Goal: Information Seeking & Learning: Learn about a topic

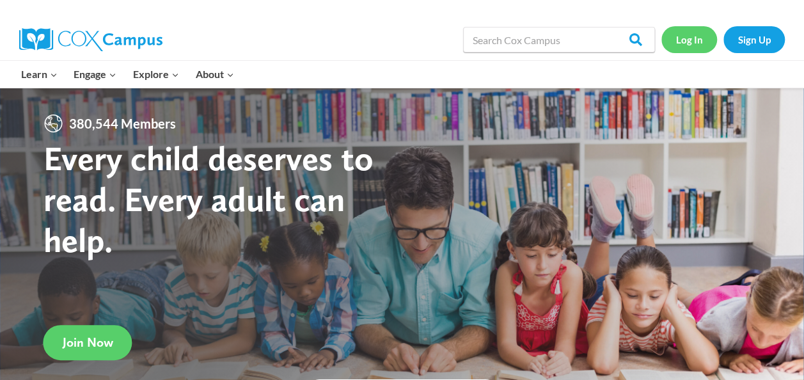
click at [690, 44] on link "Log In" at bounding box center [690, 39] width 56 height 26
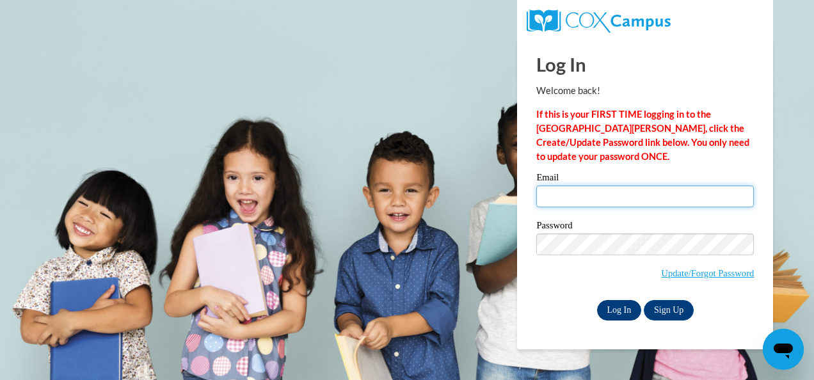
type input "blewis@bullochschools.org"
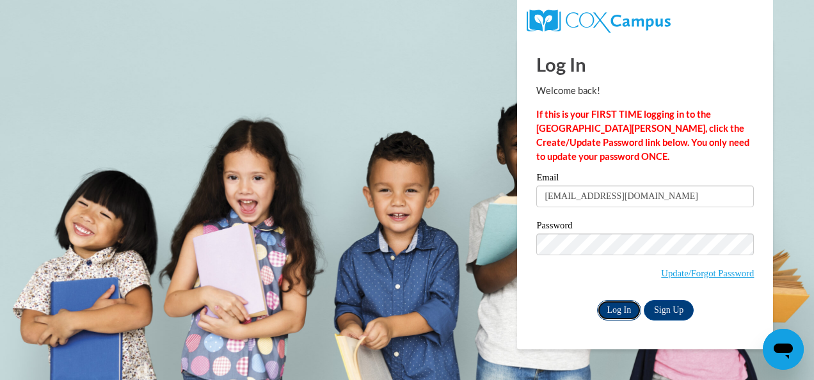
click at [621, 308] on input "Log In" at bounding box center [619, 310] width 45 height 20
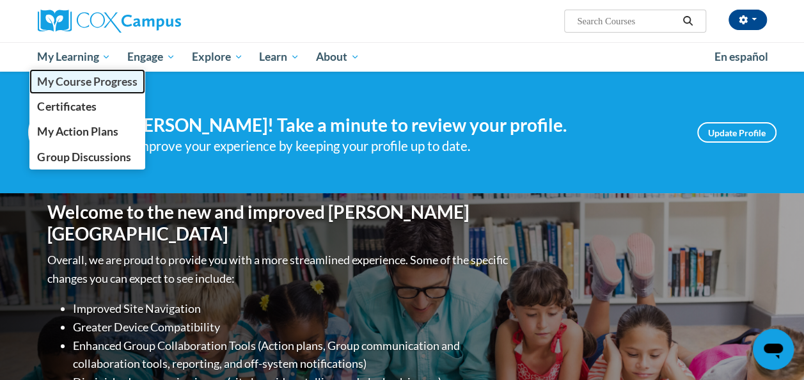
click at [90, 86] on span "My Course Progress" at bounding box center [87, 81] width 100 height 13
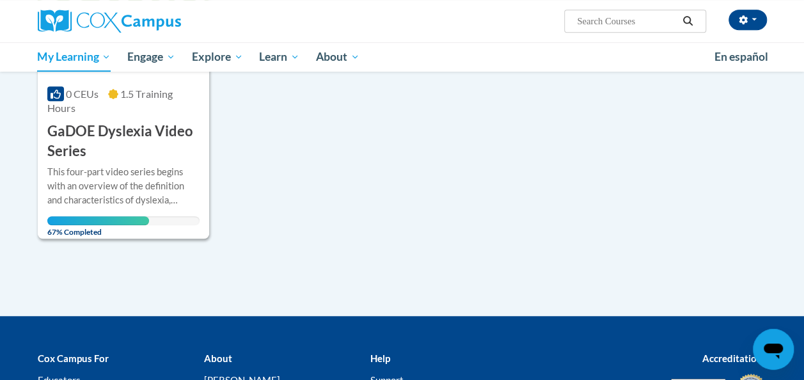
scroll to position [320, 0]
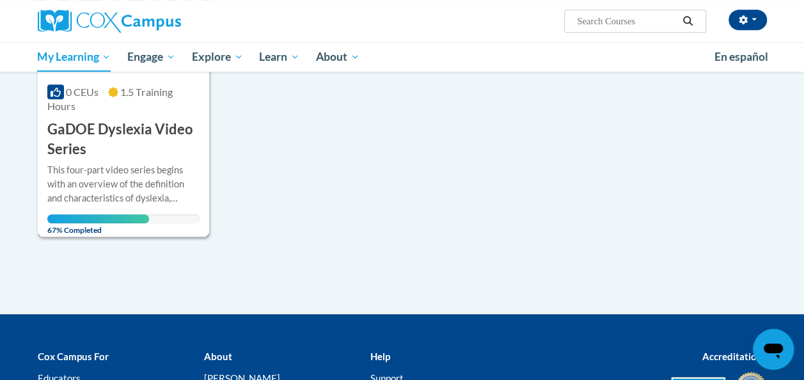
click at [150, 125] on h3 "GaDOE Dyslexia Video Series" at bounding box center [123, 140] width 152 height 40
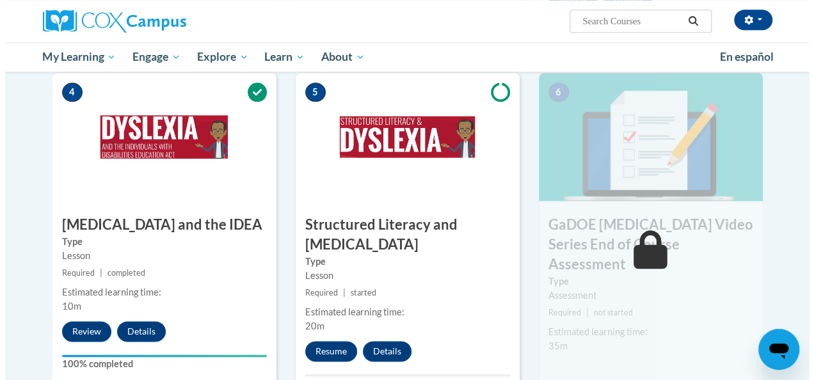
scroll to position [704, 0]
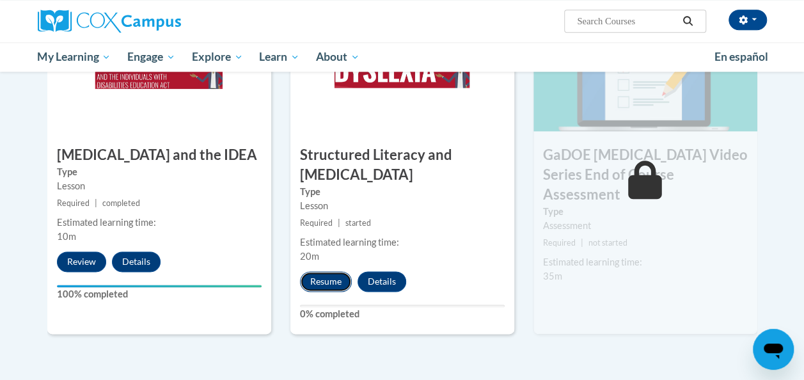
click at [324, 280] on button "Resume" at bounding box center [326, 281] width 52 height 20
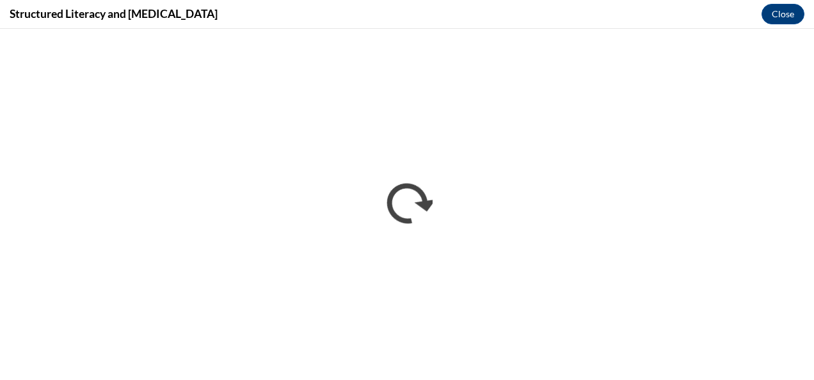
scroll to position [0, 0]
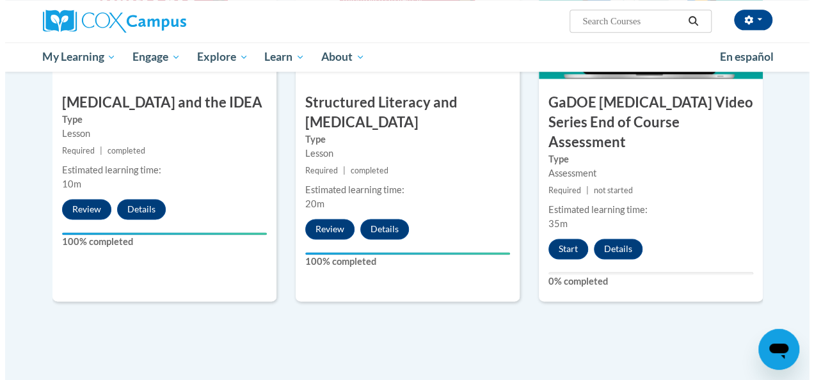
scroll to position [776, 0]
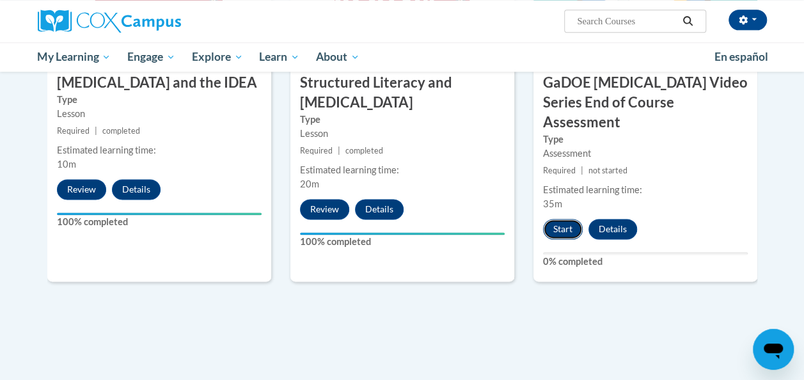
click at [557, 219] on button "Start" at bounding box center [563, 229] width 40 height 20
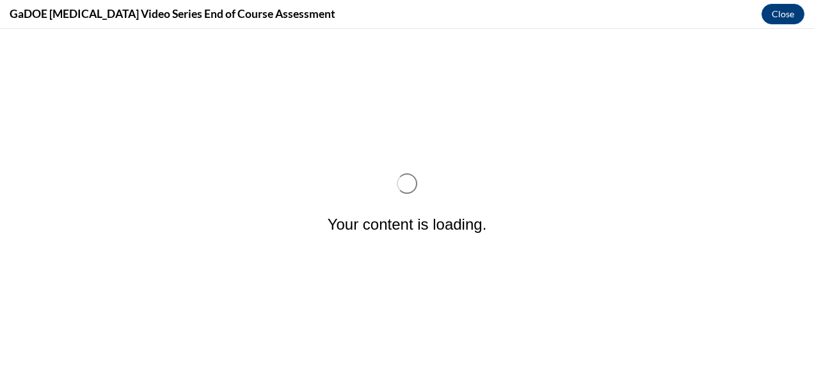
scroll to position [0, 0]
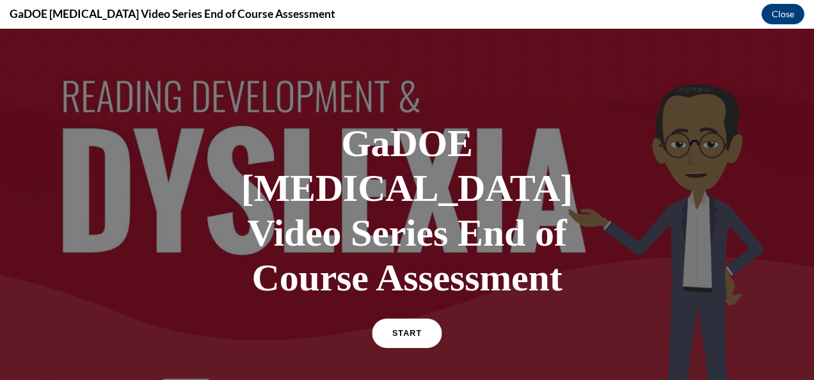
click at [404, 329] on span "START" at bounding box center [406, 334] width 29 height 10
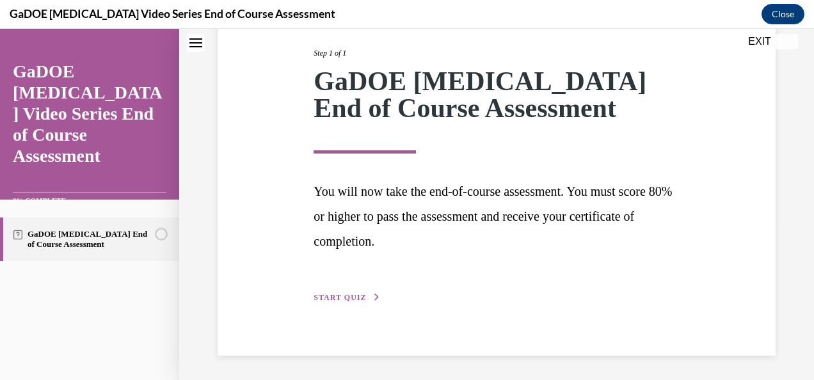
scroll to position [161, 0]
click at [340, 298] on span "START QUIZ" at bounding box center [340, 296] width 52 height 9
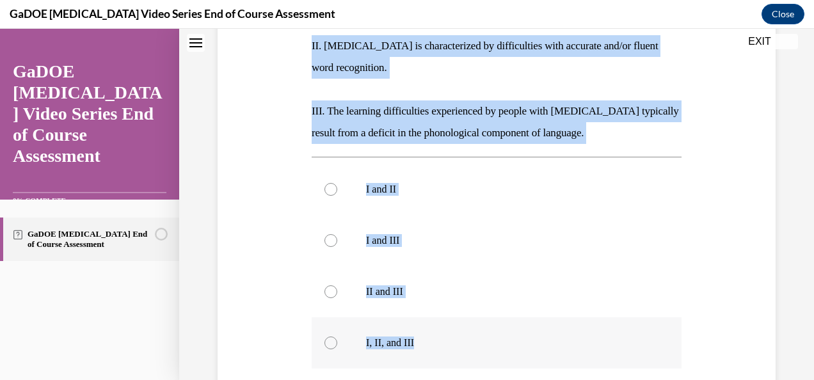
scroll to position [335, 0]
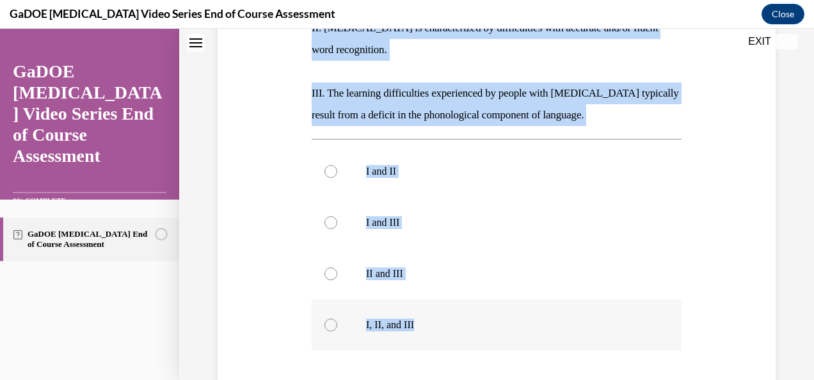
drag, startPoint x: 296, startPoint y: 113, endPoint x: 540, endPoint y: 290, distance: 302.3
click at [540, 290] on div "Question 01/22 The current [PERSON_NAME] definition of [MEDICAL_DATA] includes …" at bounding box center [496, 156] width 564 height 705
drag, startPoint x: 540, startPoint y: 290, endPoint x: 488, endPoint y: 81, distance: 216.3
copy div "The current [PERSON_NAME] definition of [MEDICAL_DATA] includes which of the fo…"
click at [331, 319] on div at bounding box center [330, 325] width 13 height 13
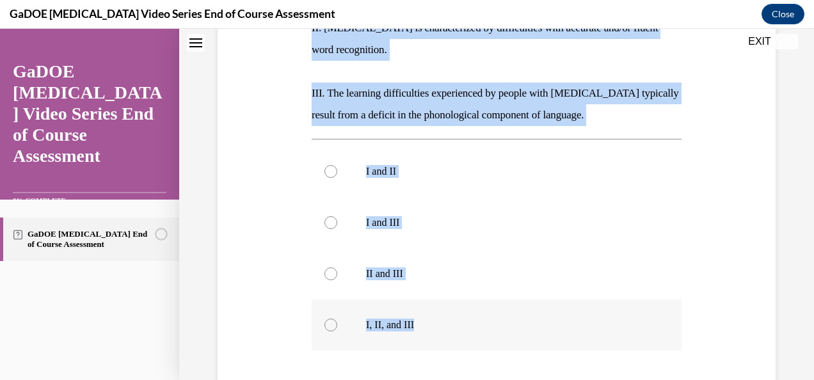
click at [331, 319] on input "I, II, and III" at bounding box center [330, 325] width 13 height 13
radio input "true"
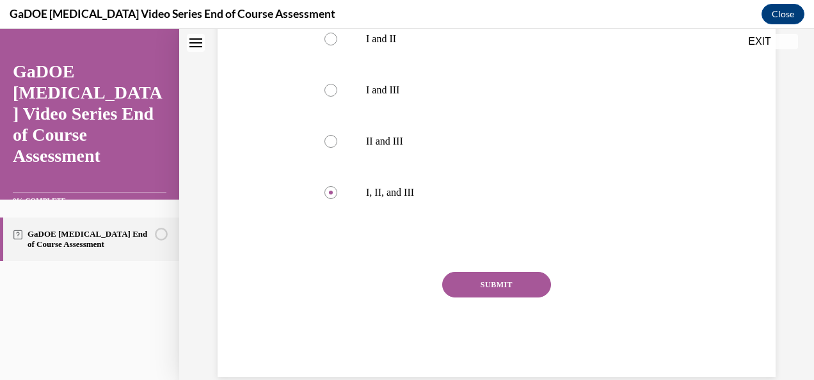
click at [485, 272] on button "SUBMIT" at bounding box center [496, 285] width 109 height 26
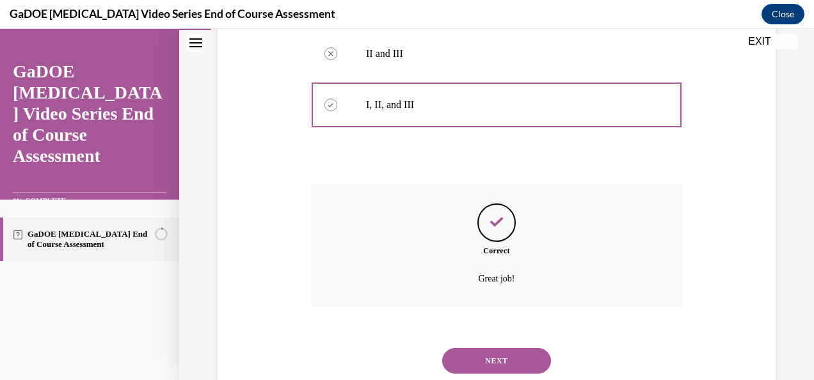
scroll to position [571, 0]
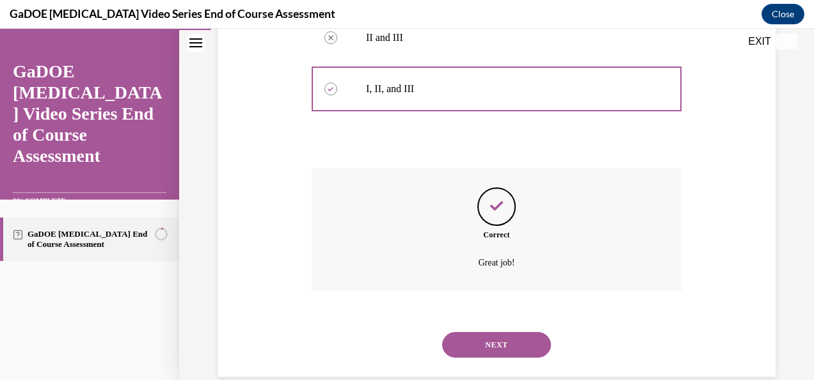
click at [481, 332] on button "NEXT" at bounding box center [496, 345] width 109 height 26
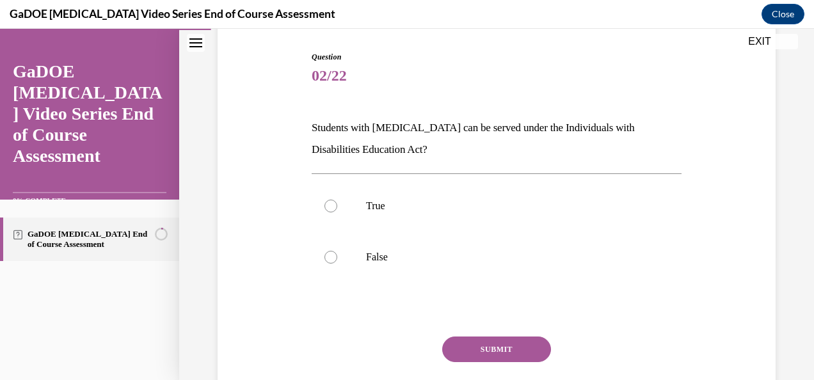
scroll to position [128, 0]
click at [394, 205] on p "True" at bounding box center [507, 204] width 283 height 13
click at [337, 205] on input "True" at bounding box center [330, 204] width 13 height 13
radio input "true"
click at [521, 356] on button "SUBMIT" at bounding box center [496, 348] width 109 height 26
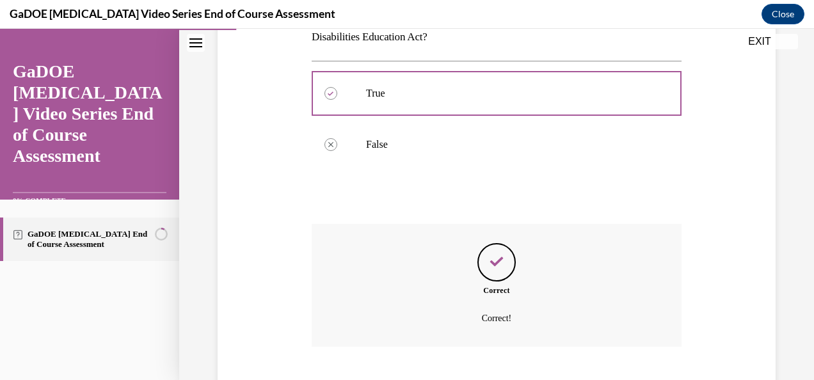
scroll to position [317, 0]
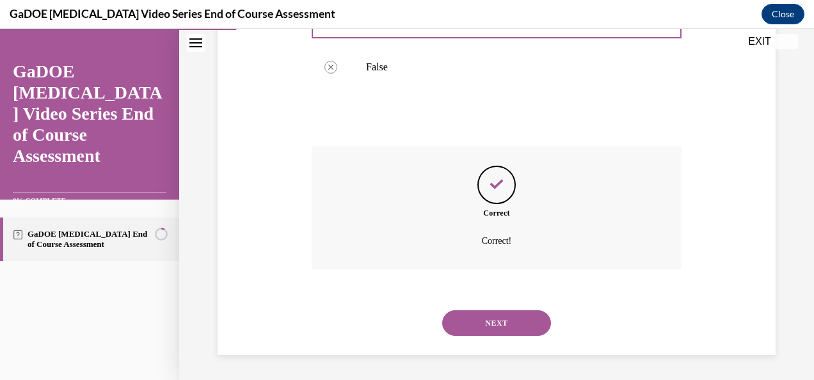
click at [489, 319] on button "NEXT" at bounding box center [496, 323] width 109 height 26
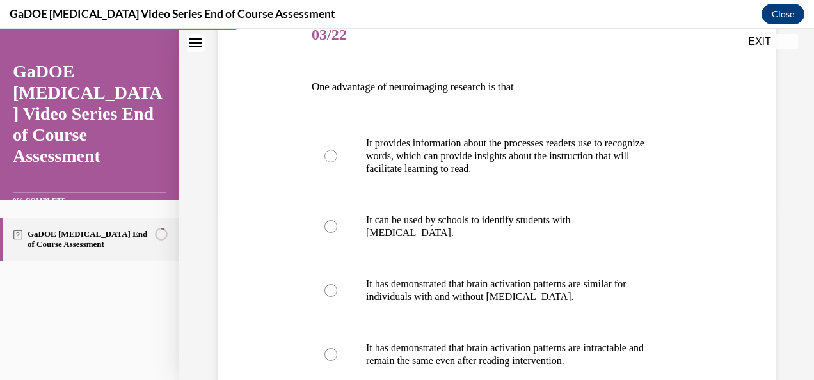
scroll to position [192, 0]
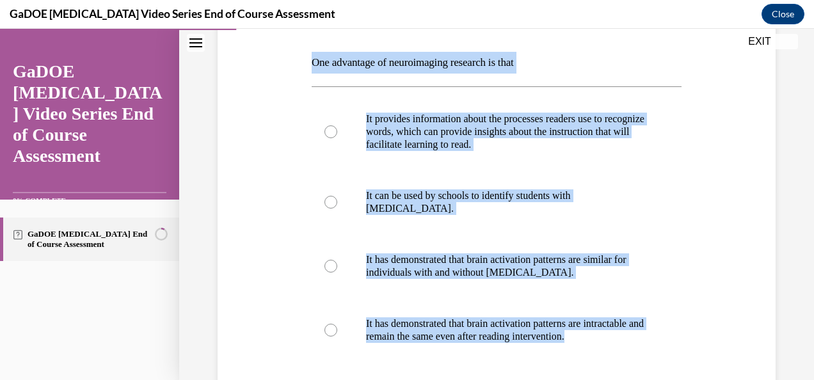
drag, startPoint x: 309, startPoint y: 61, endPoint x: 676, endPoint y: 342, distance: 461.9
click at [676, 342] on div "Question 03/22 One advantage of neuroimaging research is that It provides infor…" at bounding box center [496, 244] width 376 height 554
copy div "One advantage of neuroimaging research is that It provides information about th…"
click at [260, 77] on div "Question 03/22 One advantage of neuroimaging research is that It provides infor…" at bounding box center [496, 234] width 564 height 573
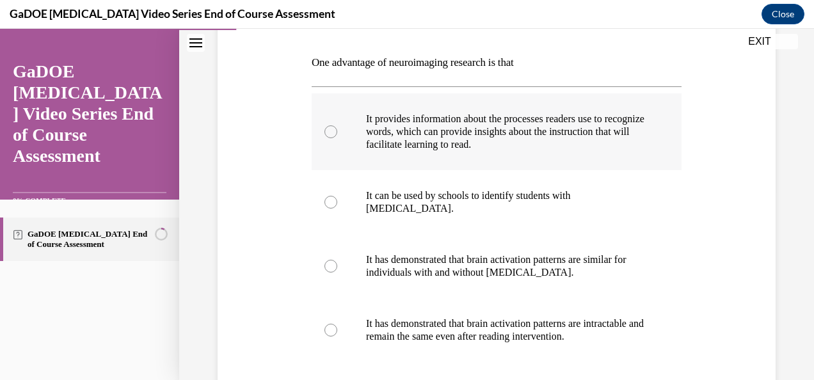
click at [403, 134] on p "It provides information about the processes readers use to recognize words, whi…" at bounding box center [507, 132] width 283 height 38
click at [337, 134] on input "It provides information about the processes readers use to recognize words, whi…" at bounding box center [330, 131] width 13 height 13
radio input "true"
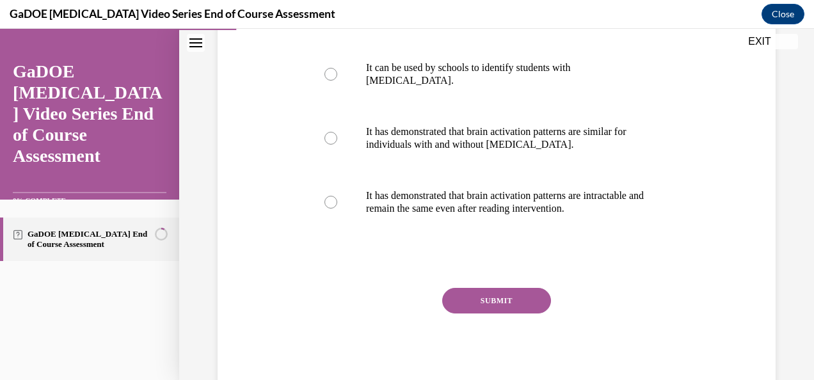
click at [521, 302] on button "SUBMIT" at bounding box center [496, 301] width 109 height 26
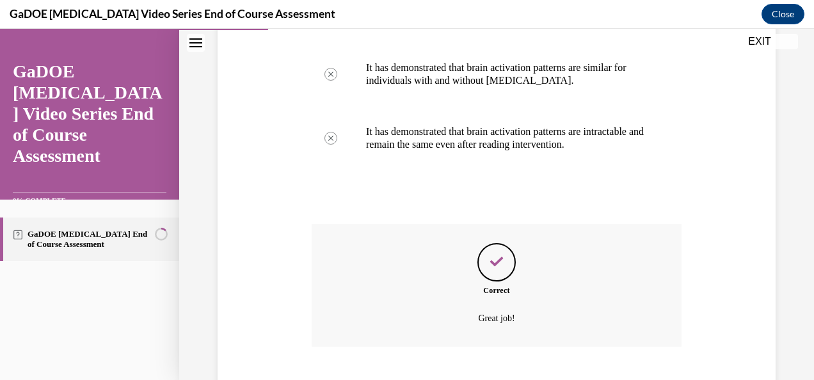
scroll to position [461, 0]
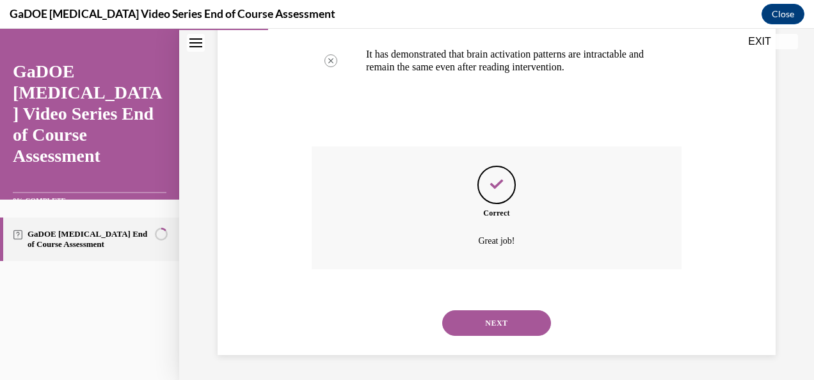
click at [488, 322] on button "NEXT" at bounding box center [496, 323] width 109 height 26
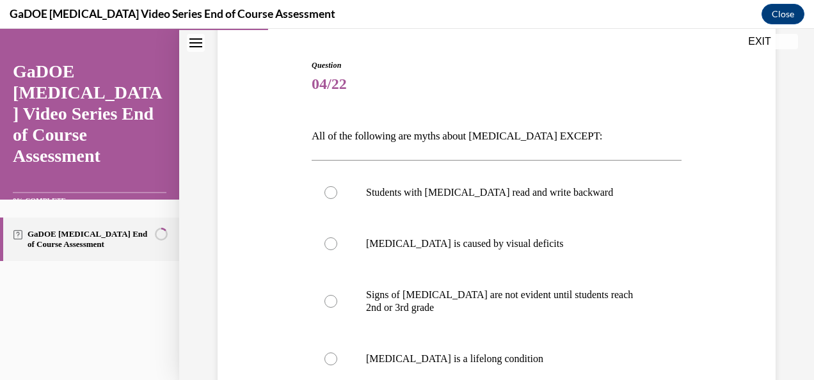
scroll to position [192, 0]
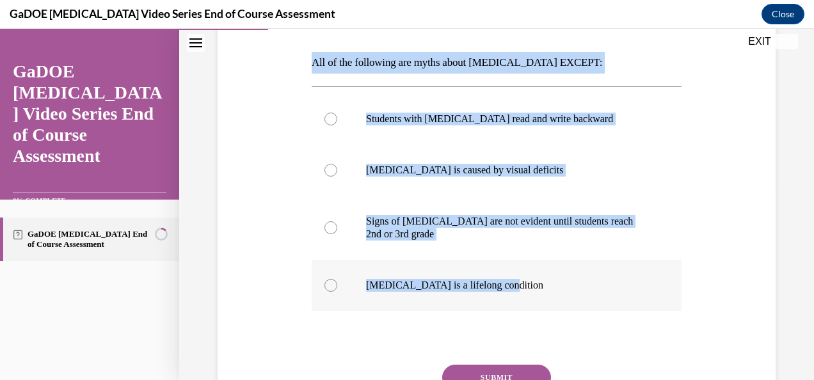
drag, startPoint x: 313, startPoint y: 58, endPoint x: 573, endPoint y: 273, distance: 336.8
click at [573, 273] on div "Question 04/22 All of the following are myths about [MEDICAL_DATA] EXCEPT: Stud…" at bounding box center [497, 228] width 370 height 484
copy div "All of the following are myths about [MEDICAL_DATA] EXCEPT: Students with [MEDI…"
click at [411, 289] on p "[MEDICAL_DATA] is a lifelong condition" at bounding box center [507, 285] width 283 height 13
click at [337, 289] on input "[MEDICAL_DATA] is a lifelong condition" at bounding box center [330, 285] width 13 height 13
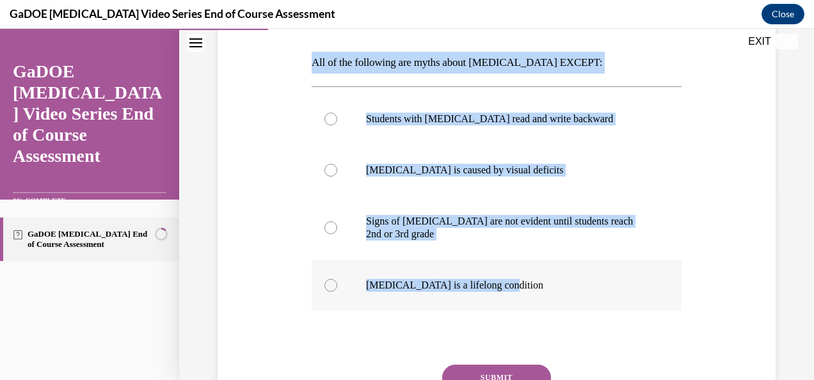
radio input "true"
click at [503, 376] on button "SUBMIT" at bounding box center [496, 378] width 109 height 26
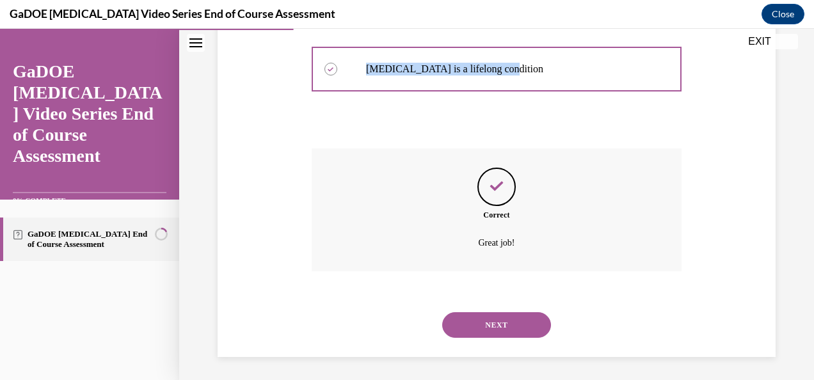
scroll to position [410, 0]
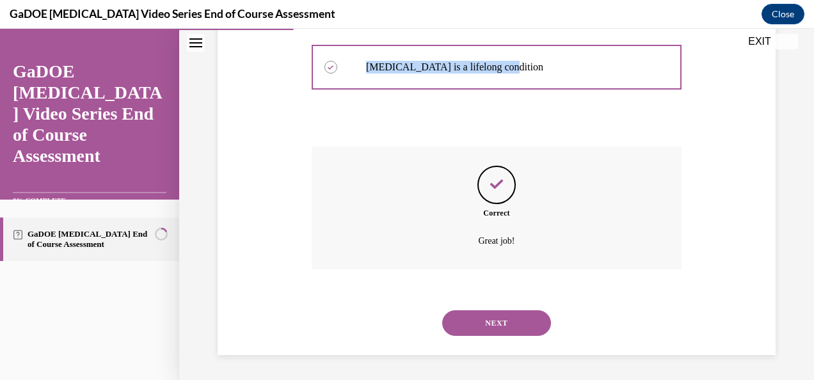
click at [518, 319] on button "NEXT" at bounding box center [496, 323] width 109 height 26
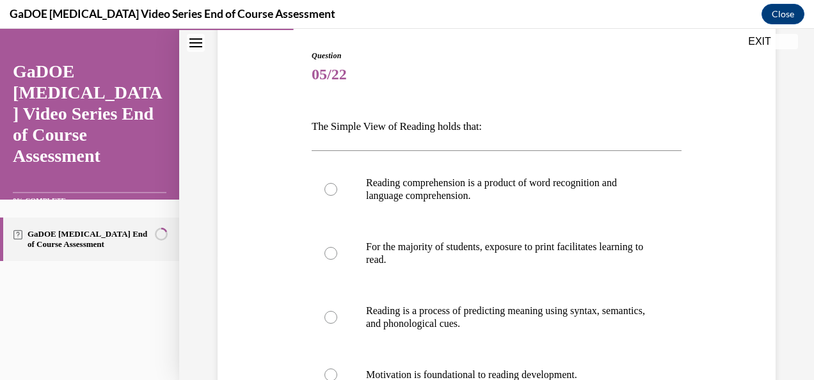
scroll to position [192, 0]
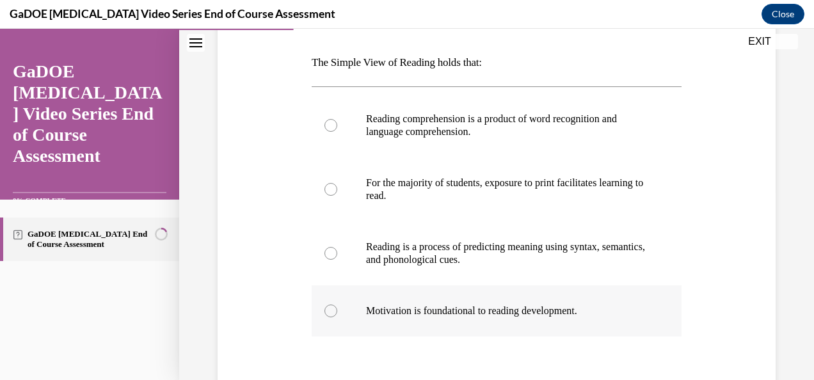
drag, startPoint x: 306, startPoint y: 58, endPoint x: 606, endPoint y: 296, distance: 383.0
click at [606, 296] on div "Question 05/22 The Simple View of Reading holds that: Reading comprehension is …" at bounding box center [496, 222] width 564 height 548
copy div "The Simple View of Reading holds that: Reading comprehension is a product of wo…"
click at [261, 145] on div "Question 05/22 The Simple View of Reading holds that: Reading comprehension is …" at bounding box center [496, 222] width 564 height 548
click at [448, 124] on p "Reading comprehension is a product of word recognition and language comprehensi…" at bounding box center [507, 126] width 283 height 26
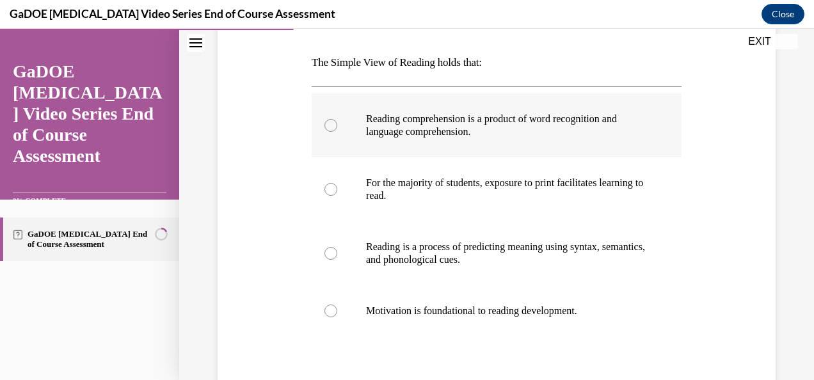
click at [337, 124] on input "Reading comprehension is a product of word recognition and language comprehensi…" at bounding box center [330, 125] width 13 height 13
radio input "true"
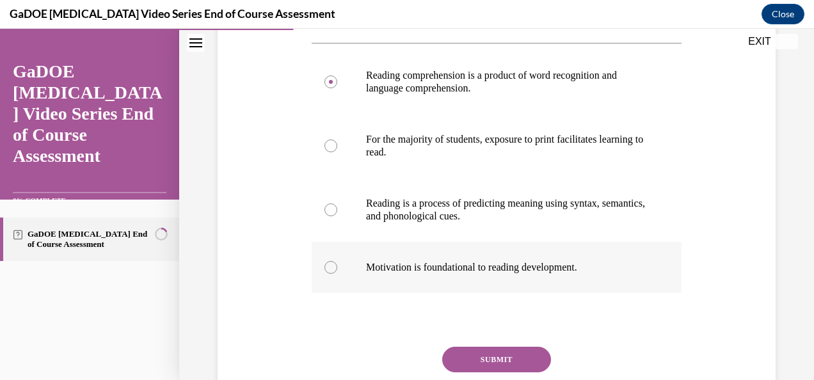
scroll to position [256, 0]
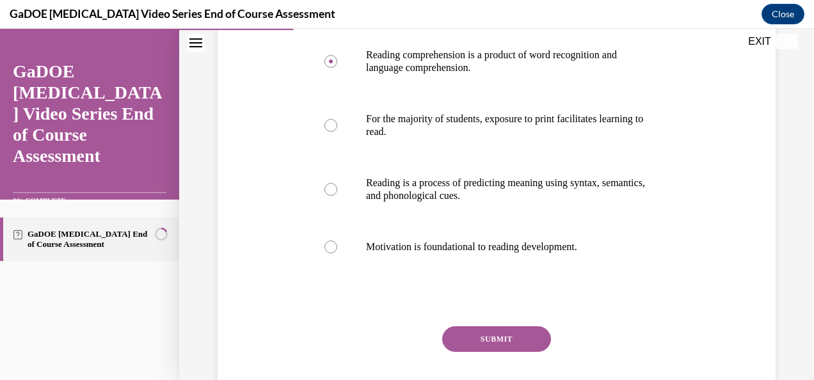
click at [513, 338] on button "SUBMIT" at bounding box center [496, 339] width 109 height 26
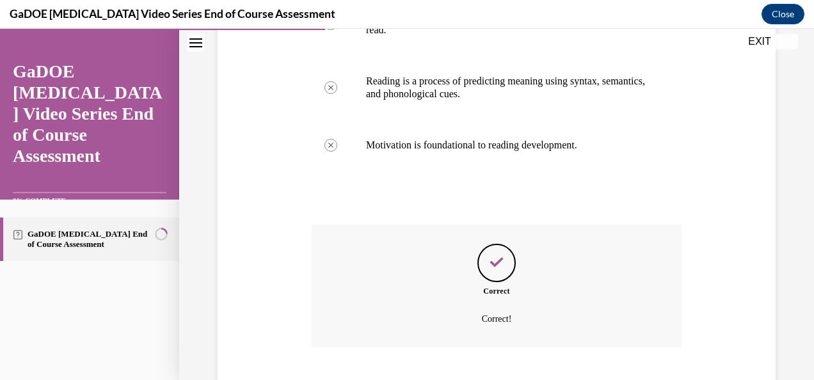
scroll to position [436, 0]
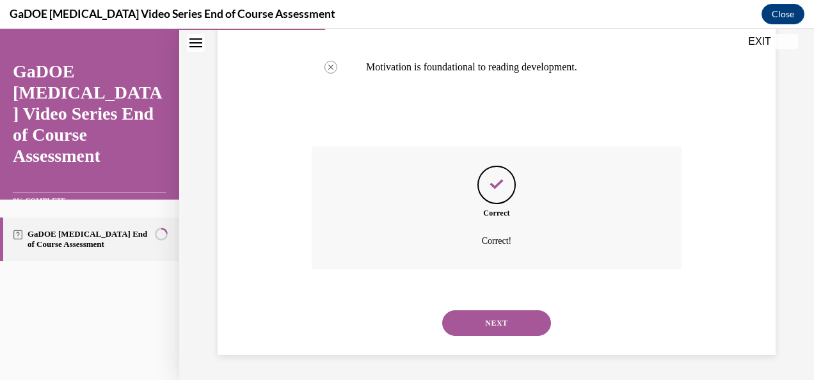
click at [492, 321] on button "NEXT" at bounding box center [496, 323] width 109 height 26
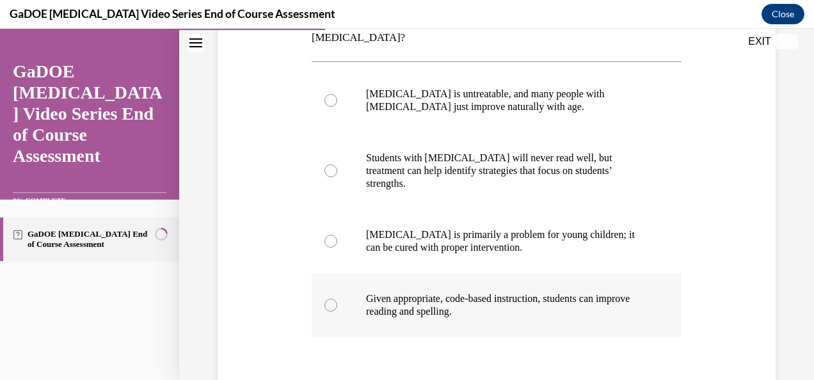
scroll to position [256, 0]
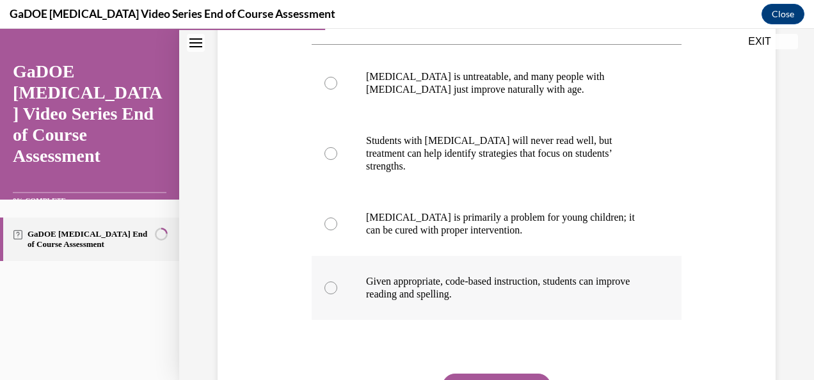
click at [511, 266] on label "Given appropriate, code-based instruction, students can improve reading and spe…" at bounding box center [497, 288] width 370 height 64
click at [337, 282] on input "Given appropriate, code-based instruction, students can improve reading and spe…" at bounding box center [330, 288] width 13 height 13
radio input "true"
click at [507, 374] on button "SUBMIT" at bounding box center [496, 387] width 109 height 26
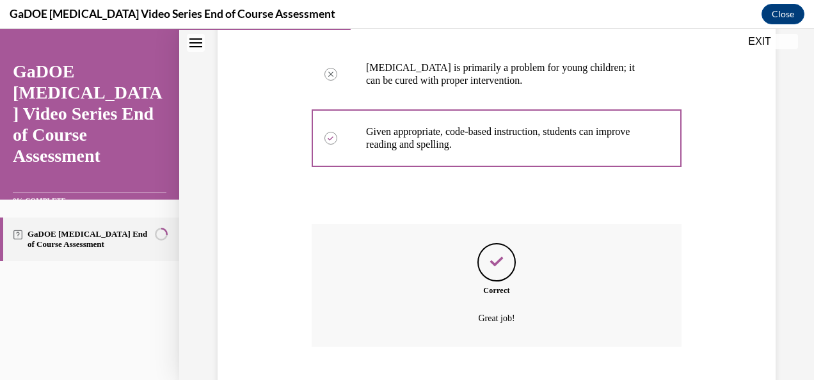
scroll to position [449, 0]
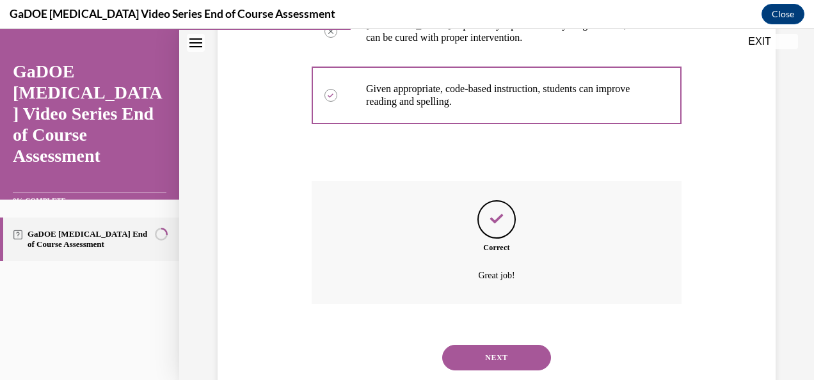
click at [493, 345] on button "NEXT" at bounding box center [496, 358] width 109 height 26
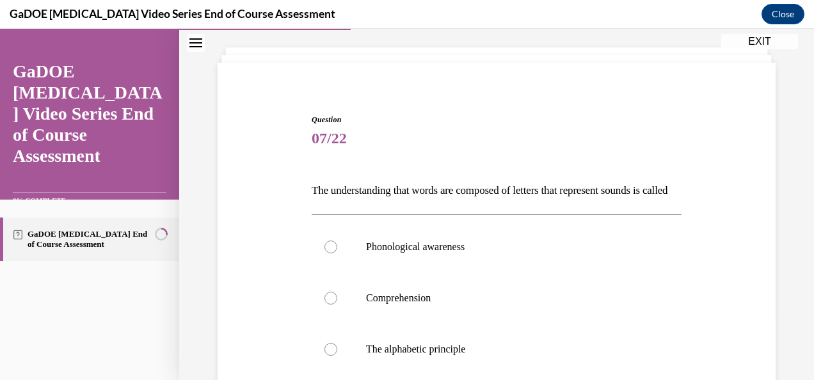
scroll to position [192, 0]
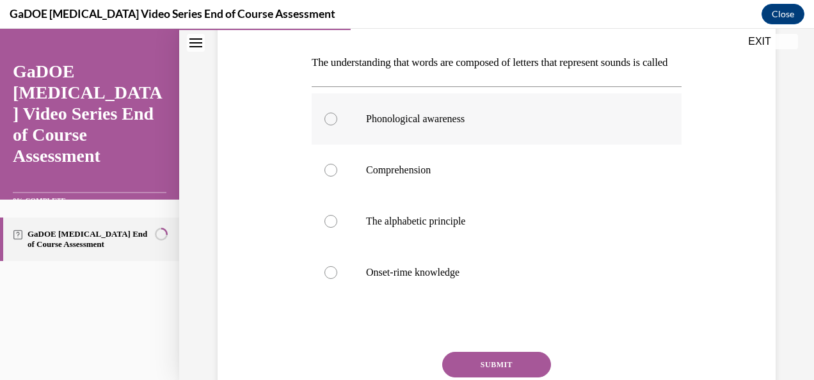
click at [421, 125] on p "Phonological awareness" at bounding box center [507, 119] width 283 height 13
click at [337, 125] on input "Phonological awareness" at bounding box center [330, 119] width 13 height 13
radio input "true"
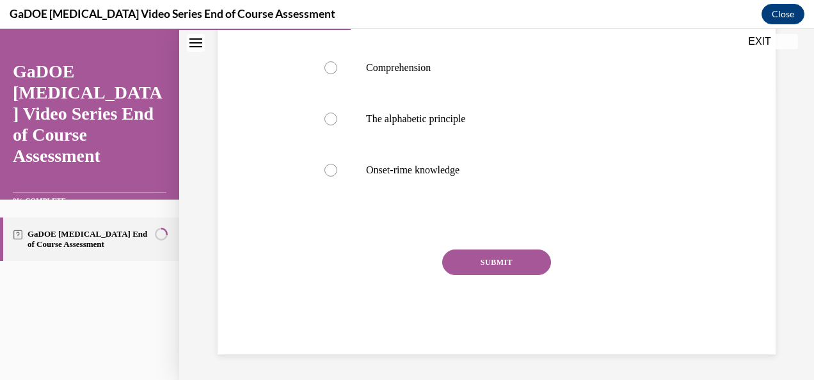
click at [487, 263] on button "SUBMIT" at bounding box center [496, 263] width 109 height 26
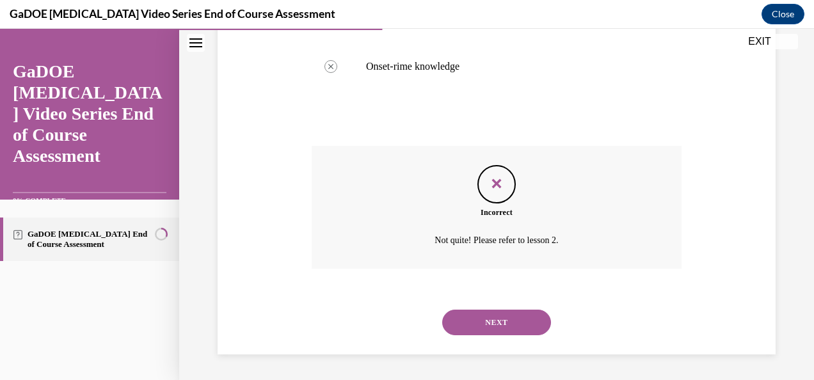
scroll to position [419, 0]
click at [527, 321] on button "NEXT" at bounding box center [496, 323] width 109 height 26
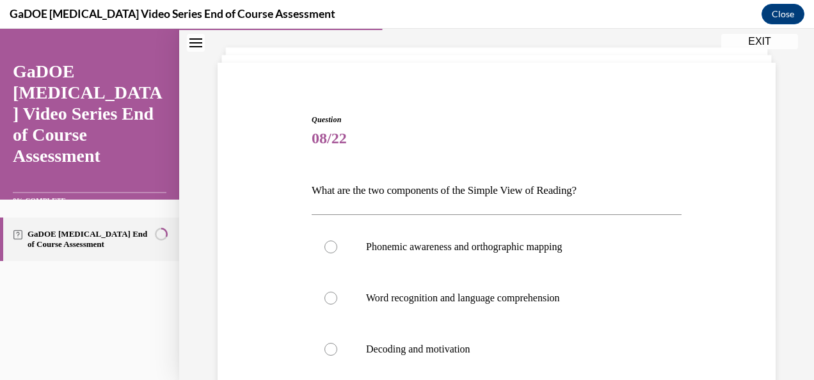
scroll to position [128, 0]
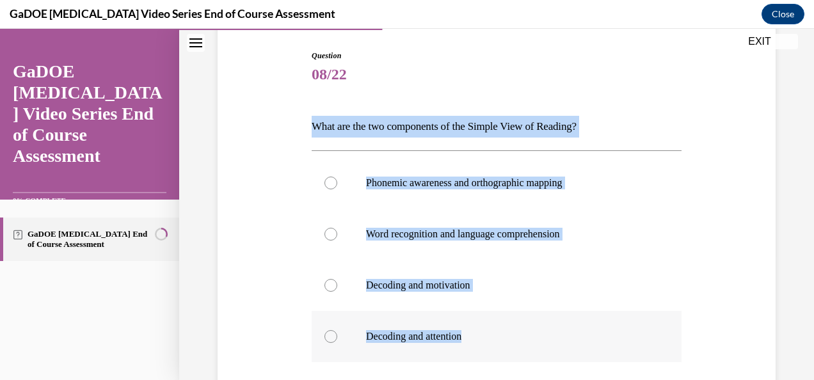
drag, startPoint x: 296, startPoint y: 122, endPoint x: 504, endPoint y: 339, distance: 301.4
click at [504, 339] on div "Question 08/22 What are the two components of the Simple View of Reading? Phone…" at bounding box center [496, 266] width 564 height 509
drag, startPoint x: 504, startPoint y: 339, endPoint x: 463, endPoint y: 125, distance: 217.7
copy div "What are the two components of the Simple View of Reading? Phonemic awareness a…"
click at [410, 234] on p "Word recognition and language comprehension" at bounding box center [507, 234] width 283 height 13
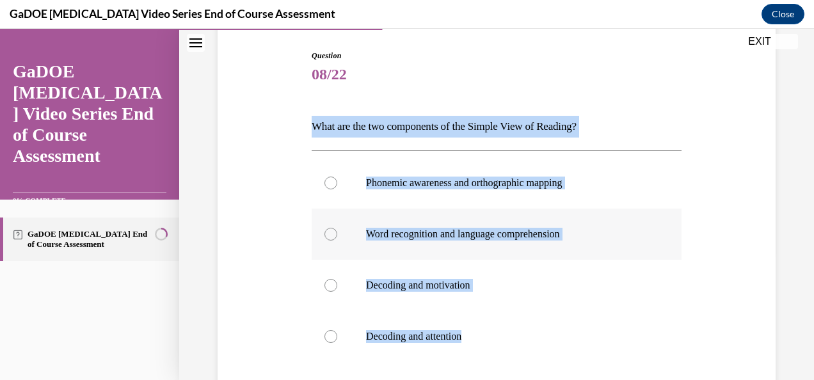
click at [337, 234] on input "Word recognition and language comprehension" at bounding box center [330, 234] width 13 height 13
radio input "true"
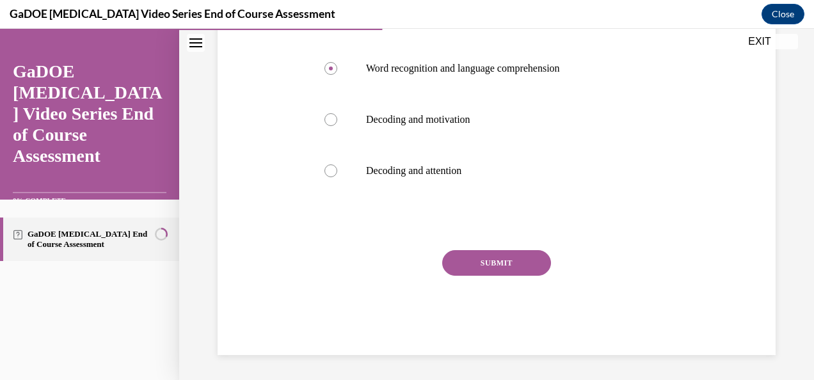
click at [521, 263] on button "SUBMIT" at bounding box center [496, 263] width 109 height 26
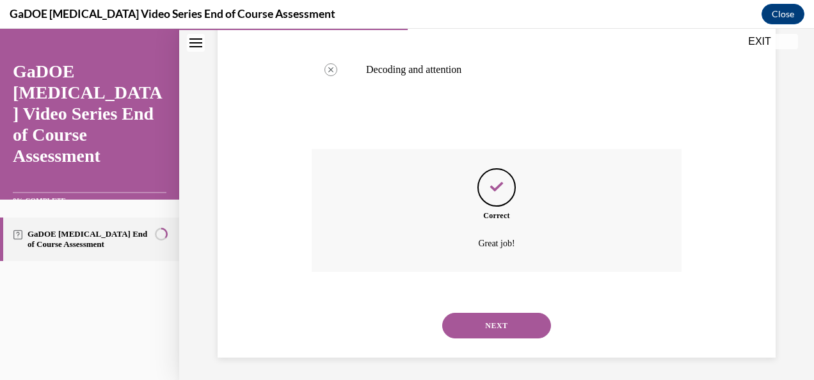
scroll to position [397, 0]
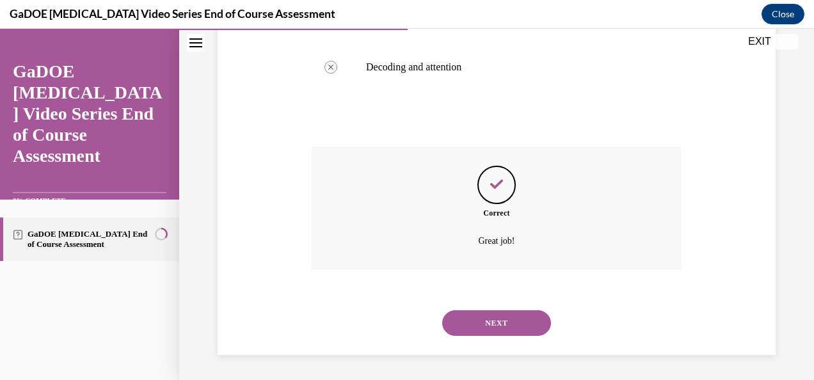
click at [503, 316] on button "NEXT" at bounding box center [496, 323] width 109 height 26
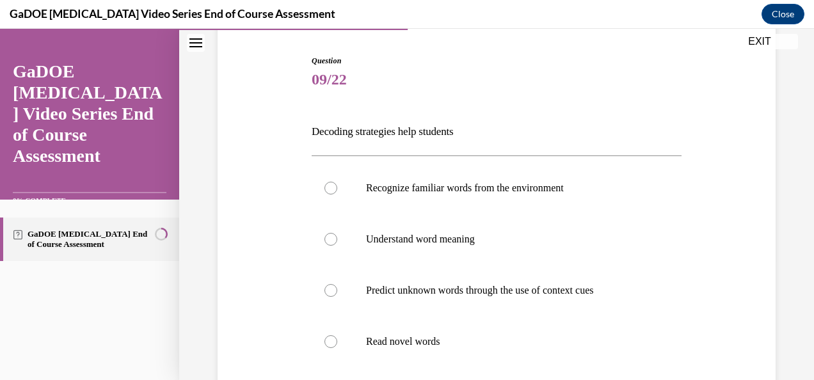
scroll to position [128, 0]
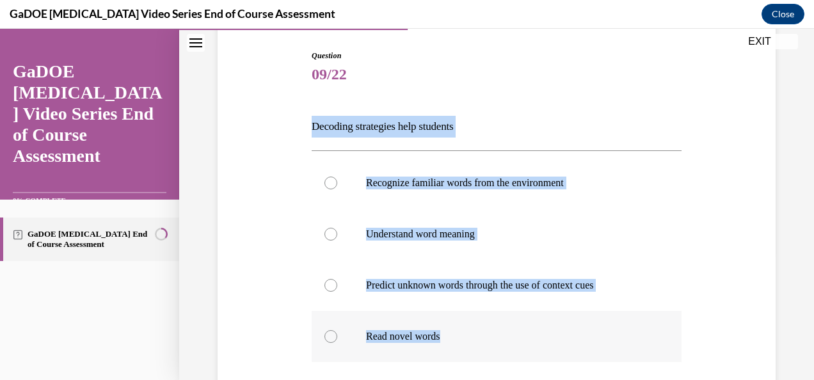
drag, startPoint x: 300, startPoint y: 127, endPoint x: 552, endPoint y: 339, distance: 328.8
click at [552, 339] on div "Question 09/22 Decoding strategies help students Recognize familiar words from …" at bounding box center [496, 266] width 564 height 509
copy div "Decoding strategies help students Recognize familiar words from the environment…"
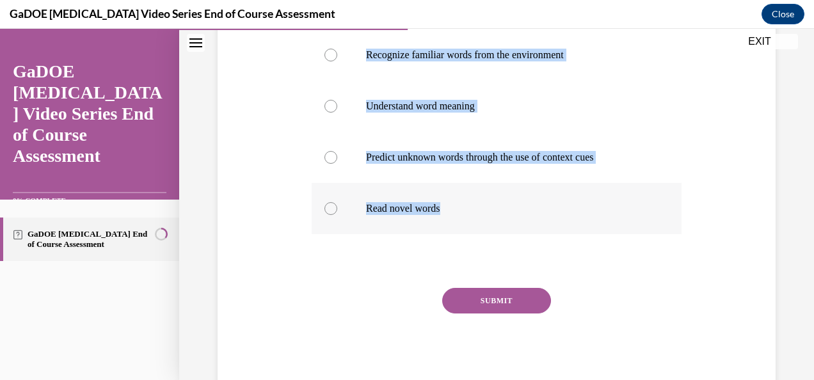
click at [397, 210] on p "Read novel words" at bounding box center [507, 208] width 283 height 13
click at [337, 210] on input "Read novel words" at bounding box center [330, 208] width 13 height 13
radio input "true"
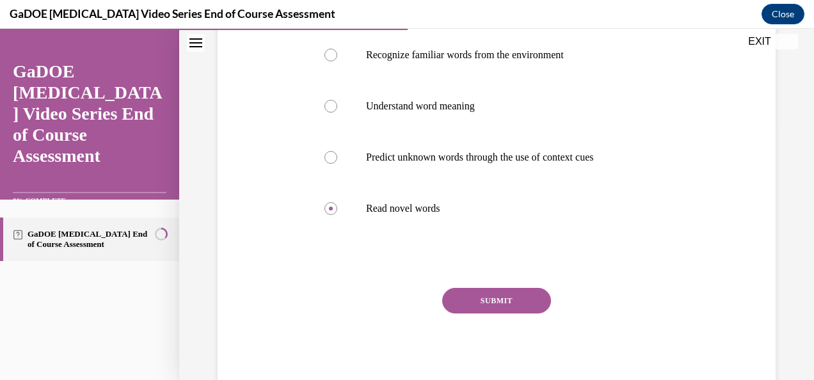
click at [495, 303] on button "SUBMIT" at bounding box center [496, 301] width 109 height 26
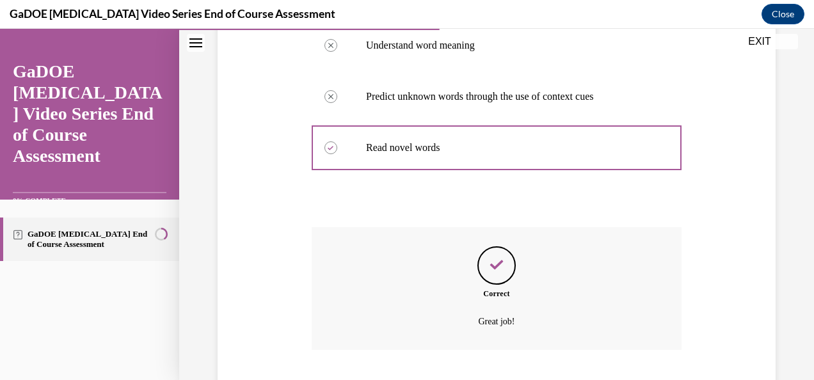
scroll to position [397, 0]
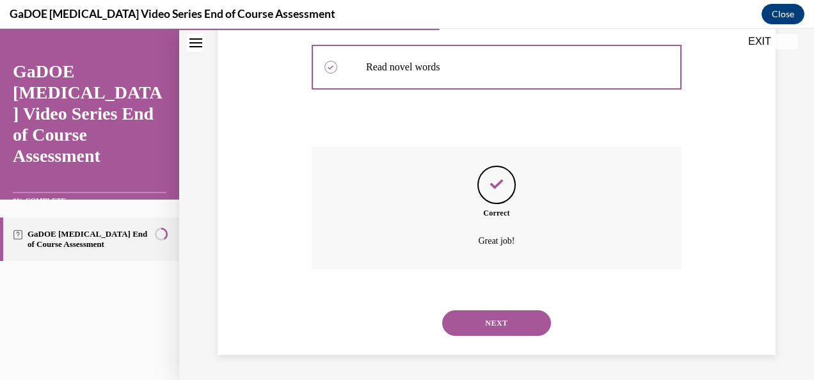
click at [493, 328] on button "NEXT" at bounding box center [496, 323] width 109 height 26
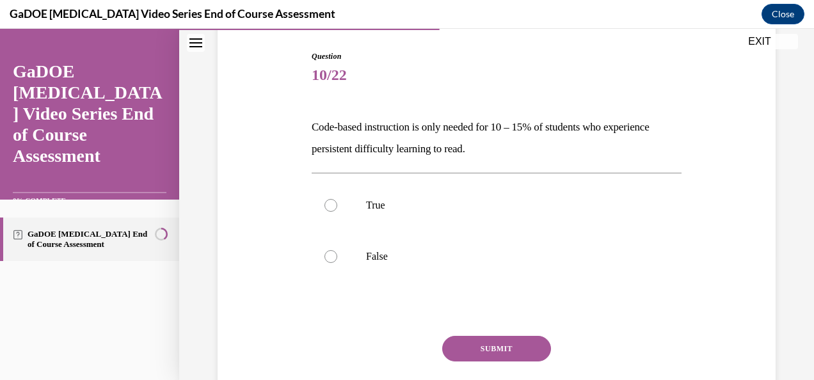
scroll to position [128, 0]
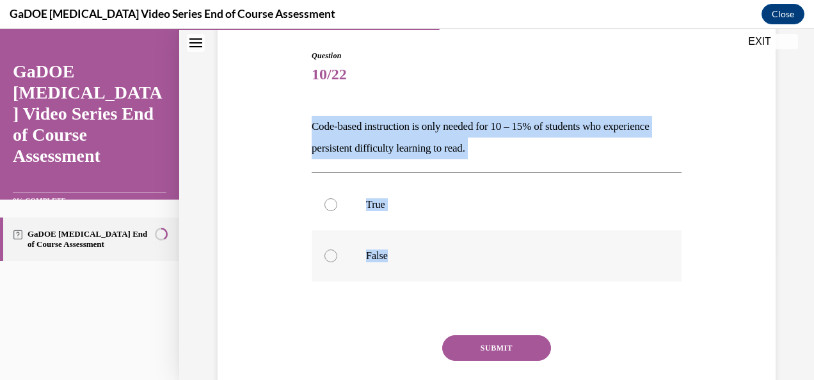
drag, startPoint x: 290, startPoint y: 120, endPoint x: 415, endPoint y: 252, distance: 181.1
click at [415, 252] on div "Question 10/22 Code-based instruction is only needed for 10 – 15% of students w…" at bounding box center [496, 226] width 564 height 429
drag, startPoint x: 415, startPoint y: 252, endPoint x: 408, endPoint y: 131, distance: 121.7
copy div "Code-based instruction is only needed for 10 – 15% of students who experience p…"
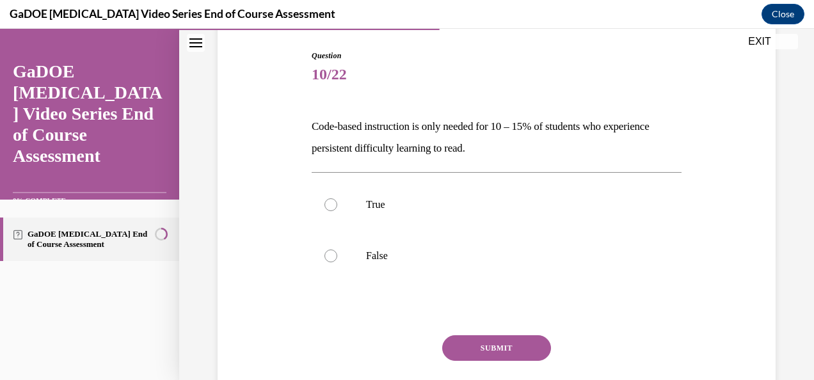
click at [319, 315] on div at bounding box center [497, 308] width 370 height 15
click at [385, 261] on p "False" at bounding box center [507, 256] width 283 height 13
click at [337, 261] on input "False" at bounding box center [330, 256] width 13 height 13
radio input "true"
click at [489, 343] on button "SUBMIT" at bounding box center [496, 348] width 109 height 26
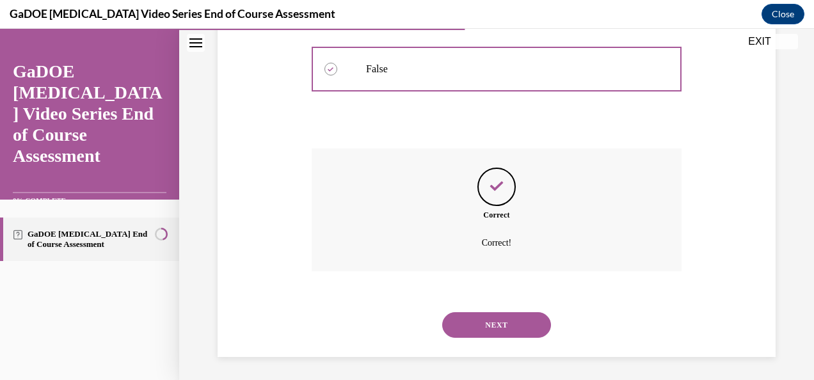
scroll to position [317, 0]
click at [524, 322] on button "NEXT" at bounding box center [496, 323] width 109 height 26
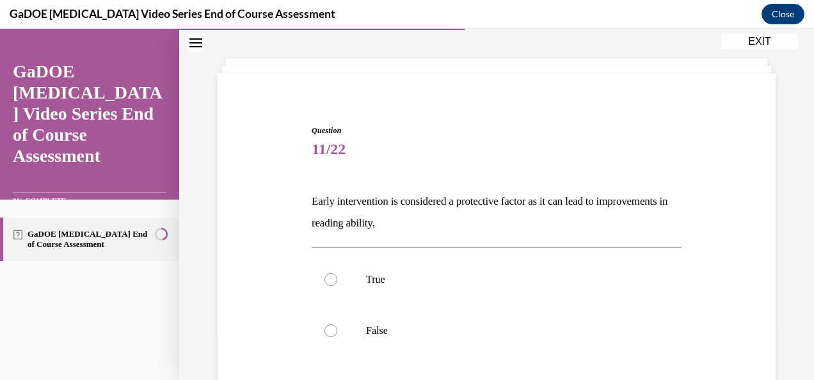
scroll to position [128, 0]
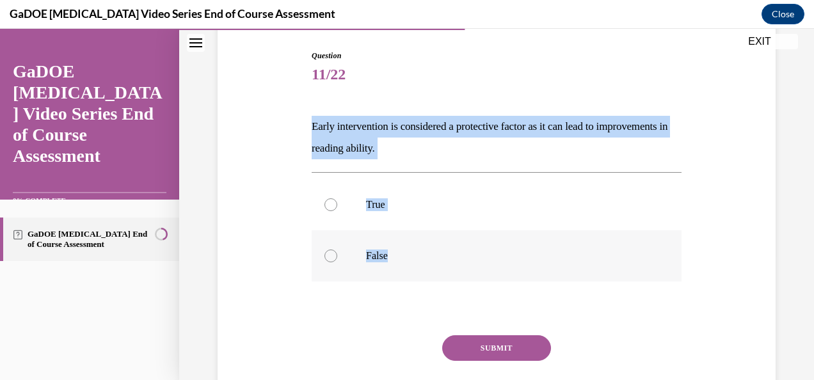
drag, startPoint x: 299, startPoint y: 123, endPoint x: 438, endPoint y: 278, distance: 207.6
click at [438, 278] on div "Question 11/22 Early intervention is considered a protective factor as it can l…" at bounding box center [496, 226] width 564 height 429
drag, startPoint x: 438, startPoint y: 278, endPoint x: 415, endPoint y: 131, distance: 148.3
copy div "Early intervention is considered a protective factor as it can lead to improvem…"
click at [279, 205] on div "Question 11/22 Early intervention is considered a protective factor as it can l…" at bounding box center [496, 226] width 564 height 429
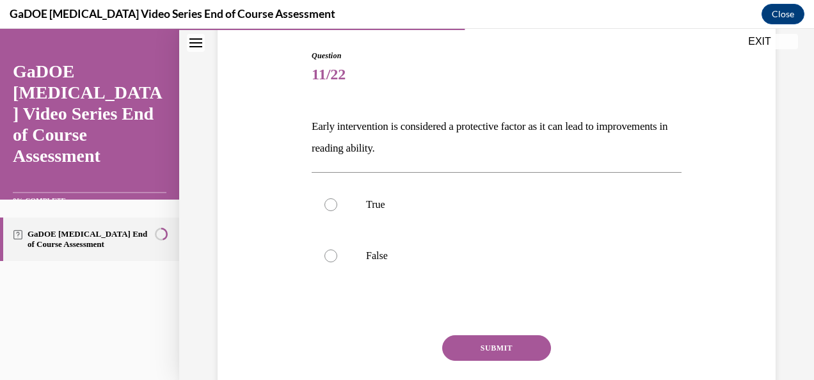
click at [278, 301] on div "Question 11/22 Early intervention is considered a protective factor as it can l…" at bounding box center [496, 226] width 564 height 429
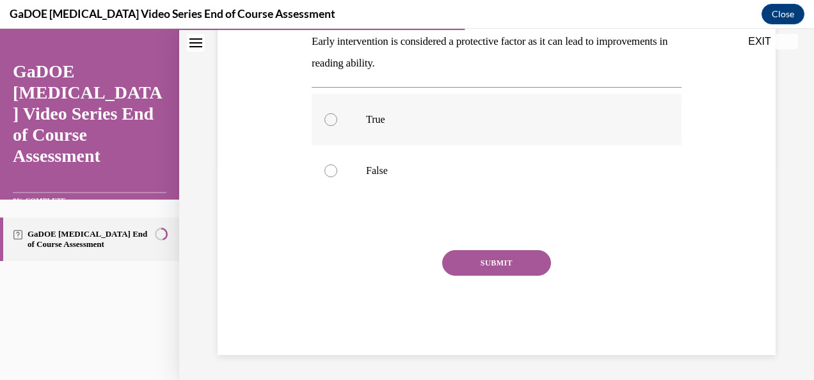
click at [385, 111] on label "True" at bounding box center [497, 119] width 370 height 51
click at [337, 113] on input "True" at bounding box center [330, 119] width 13 height 13
radio input "true"
click at [492, 261] on button "SUBMIT" at bounding box center [496, 263] width 109 height 26
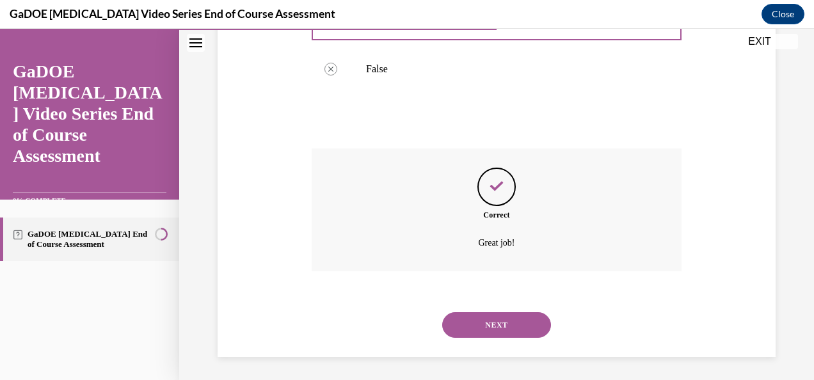
scroll to position [317, 0]
click at [497, 320] on button "NEXT" at bounding box center [496, 323] width 109 height 26
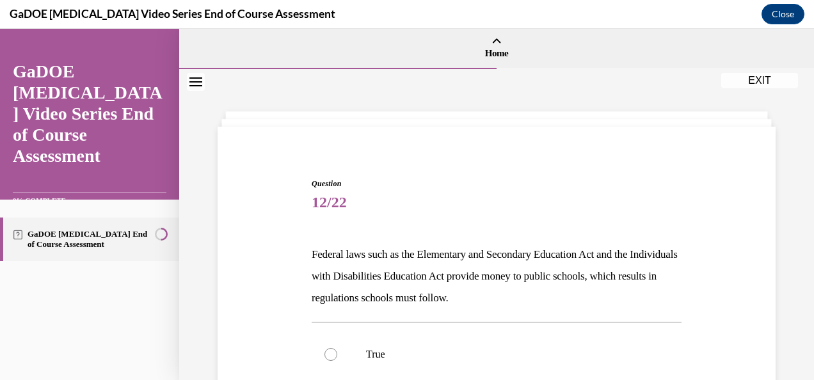
scroll to position [128, 0]
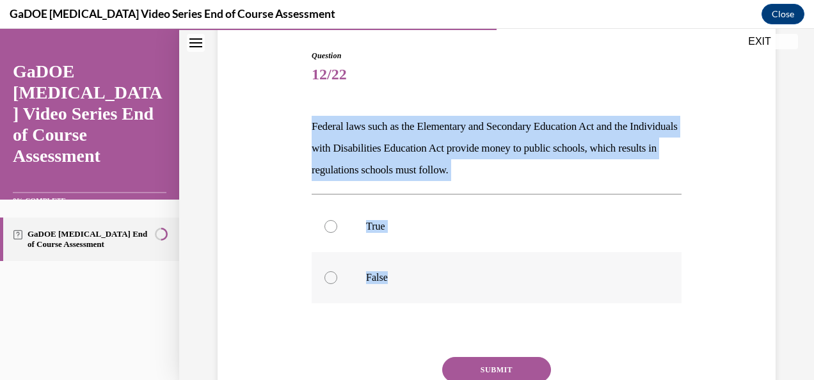
drag, startPoint x: 299, startPoint y: 119, endPoint x: 395, endPoint y: 280, distance: 187.1
click at [395, 280] on div "Question 12/22 Federal laws such as the Elementary and Secondary Education Act …" at bounding box center [496, 237] width 564 height 450
drag, startPoint x: 395, startPoint y: 280, endPoint x: 370, endPoint y: 143, distance: 138.6
copy div "Federal laws such as the Elementary and Secondary Education Act and the Individ…"
click at [243, 219] on div "Question 12/22 Federal laws such as the Elementary and Secondary Education Act …" at bounding box center [496, 237] width 564 height 450
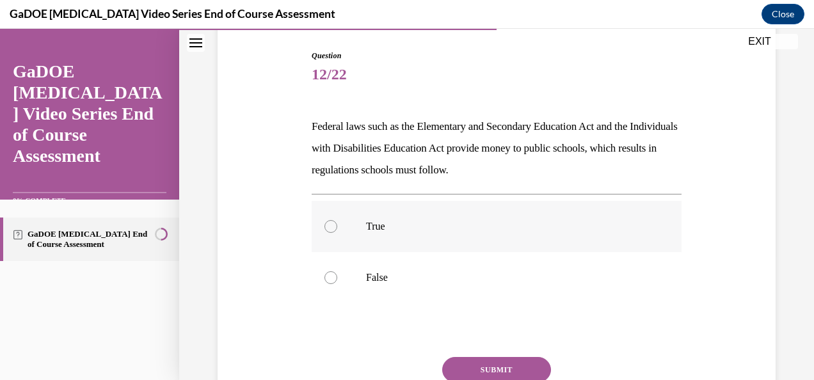
click at [369, 219] on label "True" at bounding box center [497, 226] width 370 height 51
click at [337, 220] on input "True" at bounding box center [330, 226] width 13 height 13
radio input "true"
click at [498, 364] on button "SUBMIT" at bounding box center [496, 370] width 109 height 26
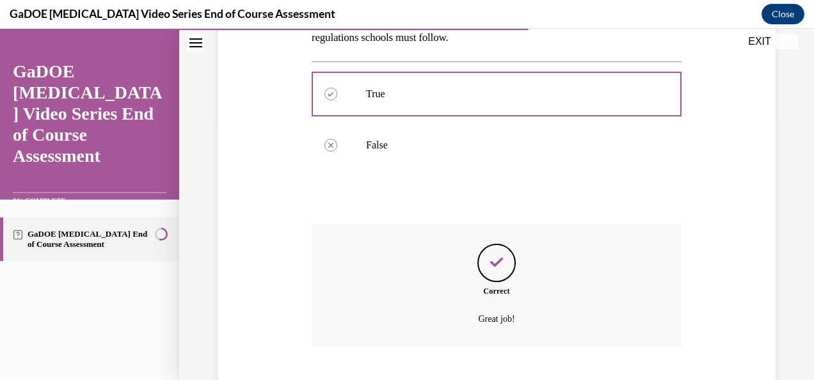
scroll to position [338, 0]
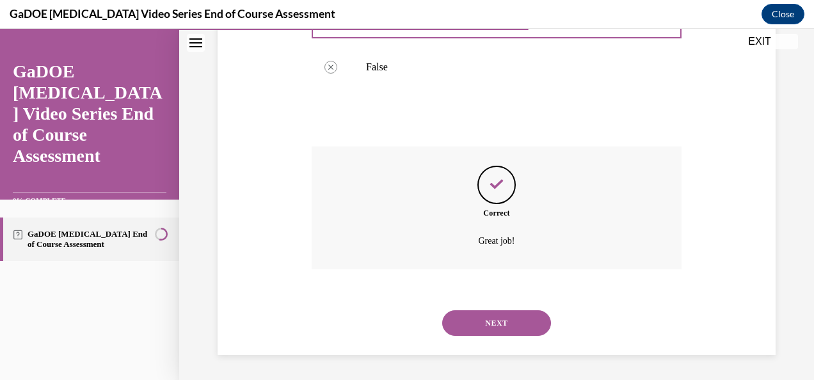
click at [501, 320] on button "NEXT" at bounding box center [496, 323] width 109 height 26
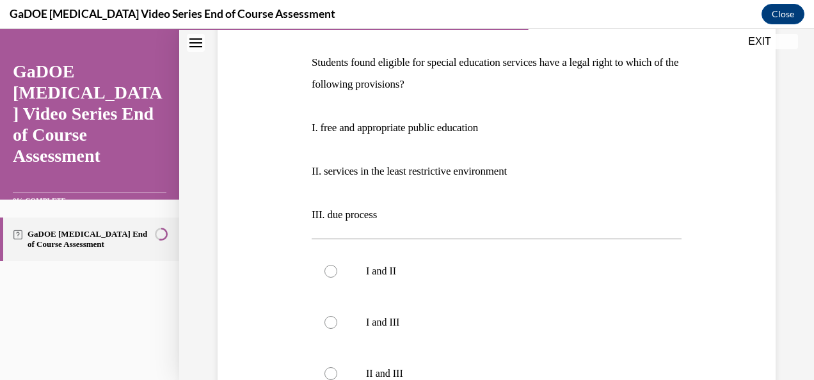
scroll to position [320, 0]
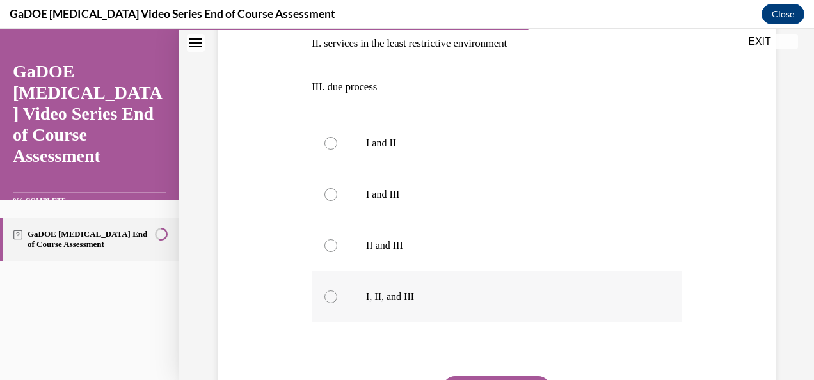
click at [402, 283] on label "I, II, and III" at bounding box center [497, 296] width 370 height 51
click at [337, 290] on input "I, II, and III" at bounding box center [330, 296] width 13 height 13
radio input "true"
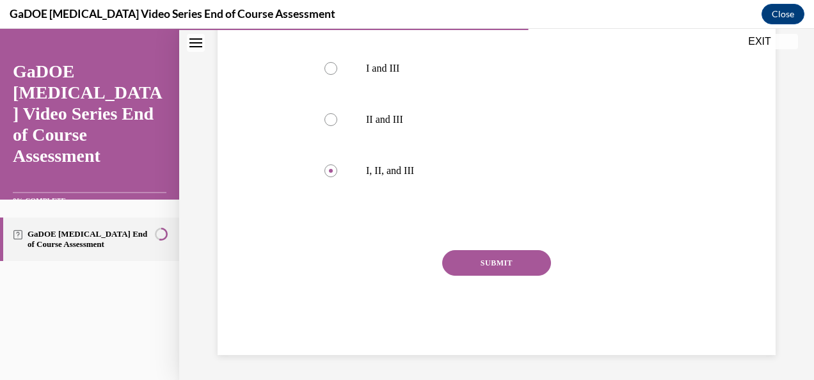
click at [507, 266] on button "SUBMIT" at bounding box center [496, 263] width 109 height 26
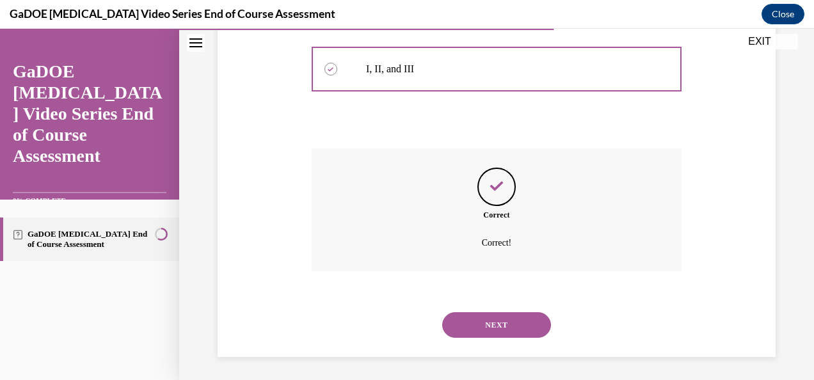
scroll to position [550, 0]
click at [498, 327] on button "NEXT" at bounding box center [496, 323] width 109 height 26
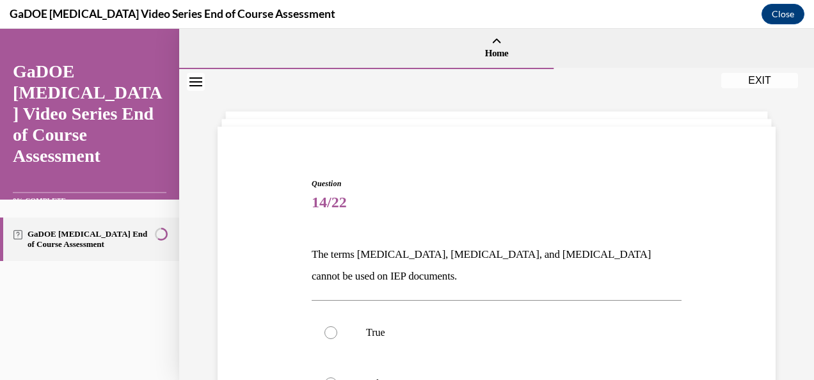
scroll to position [64, 0]
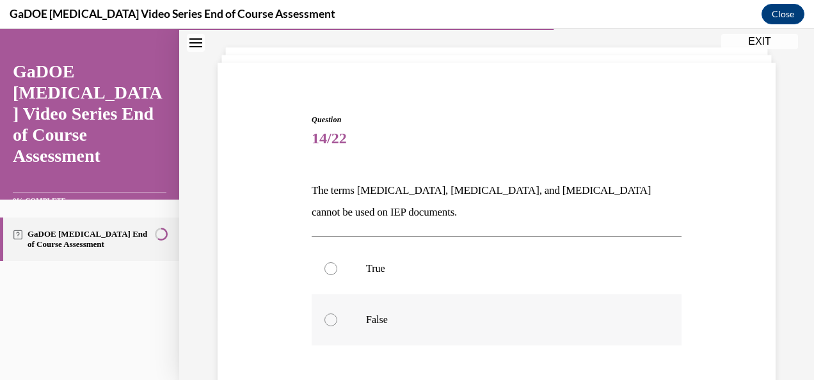
click at [395, 320] on p "False" at bounding box center [507, 320] width 283 height 13
click at [337, 320] on input "False" at bounding box center [330, 320] width 13 height 13
radio input "true"
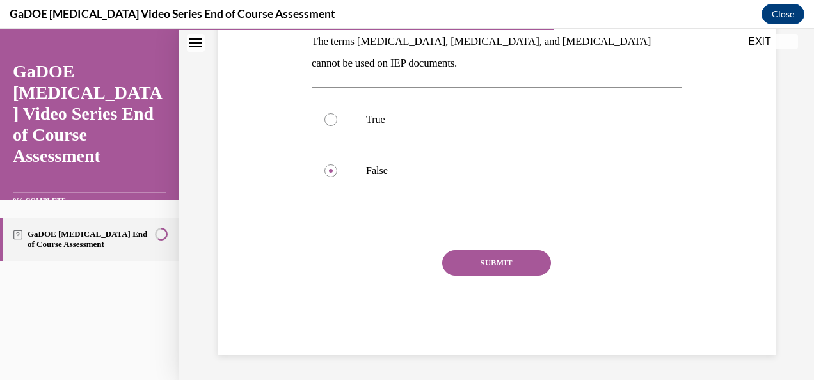
click at [507, 262] on button "SUBMIT" at bounding box center [496, 263] width 109 height 26
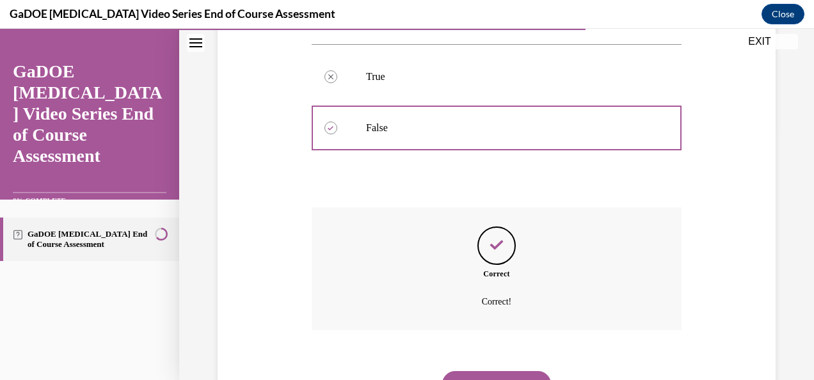
scroll to position [317, 0]
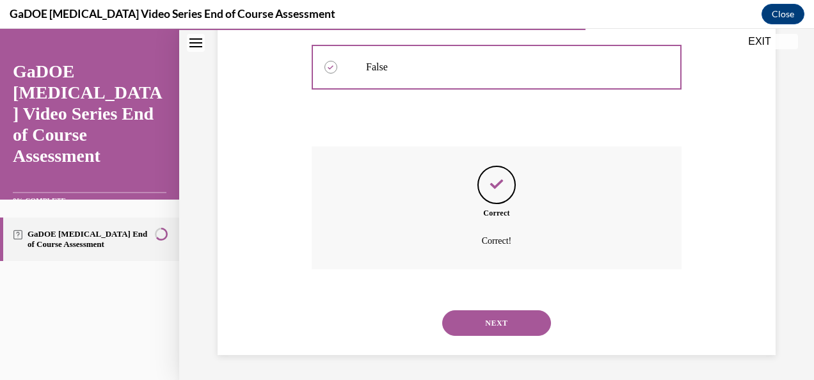
click at [509, 321] on button "NEXT" at bounding box center [496, 323] width 109 height 26
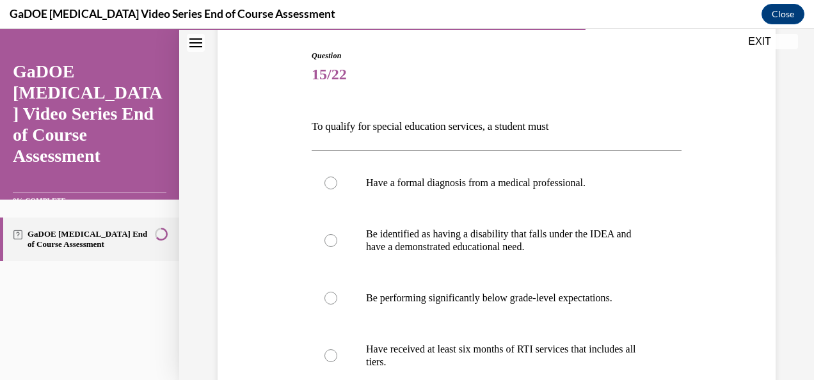
scroll to position [192, 0]
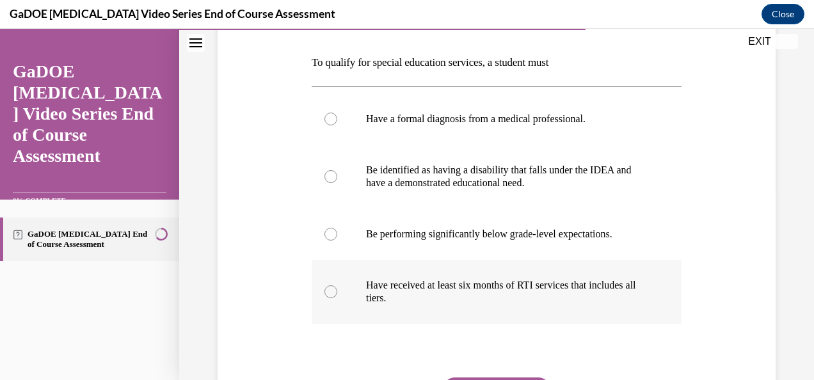
drag, startPoint x: 311, startPoint y: 58, endPoint x: 508, endPoint y: 312, distance: 321.5
click at [508, 312] on div "Question 15/22 To qualify for special education services, a student must Have a…" at bounding box center [497, 234] width 370 height 497
copy div "To qualify for special education services, a student must Have a formal diagnos…"
click at [626, 357] on div at bounding box center [497, 350] width 370 height 15
click at [452, 180] on p "Be identified as having a disability that falls under the IDEA and have a demon…" at bounding box center [507, 177] width 283 height 26
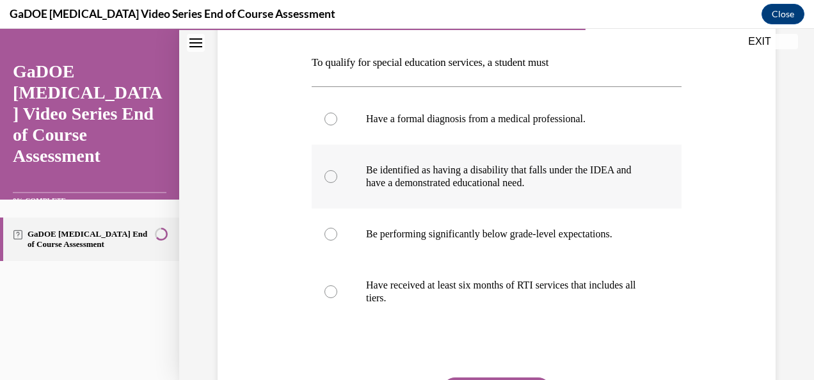
click at [337, 180] on input "Be identified as having a disability that falls under the IDEA and have a demon…" at bounding box center [330, 176] width 13 height 13
radio input "true"
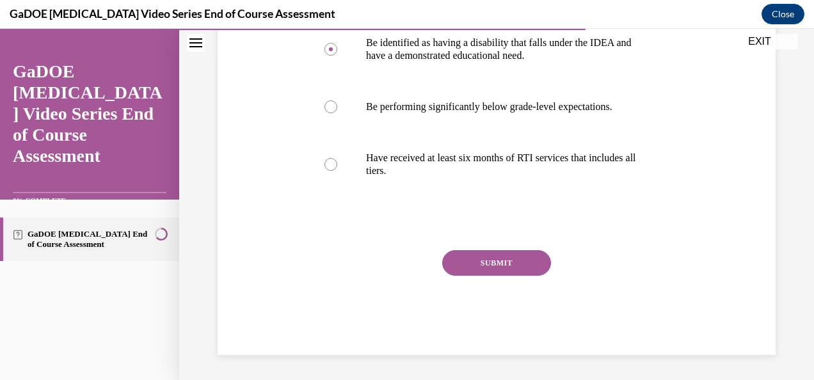
click at [513, 261] on button "SUBMIT" at bounding box center [496, 263] width 109 height 26
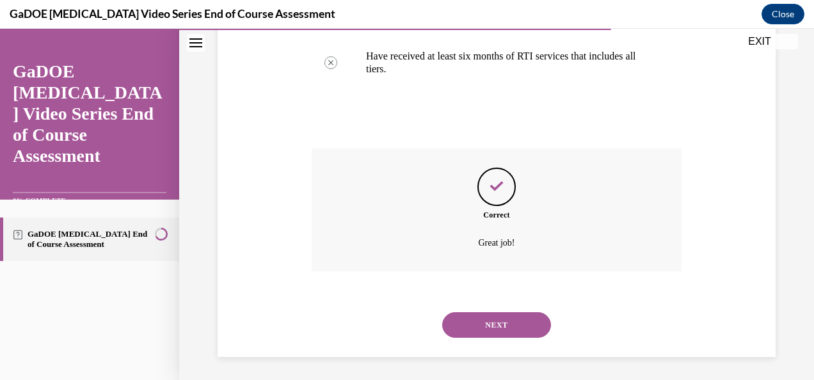
scroll to position [423, 0]
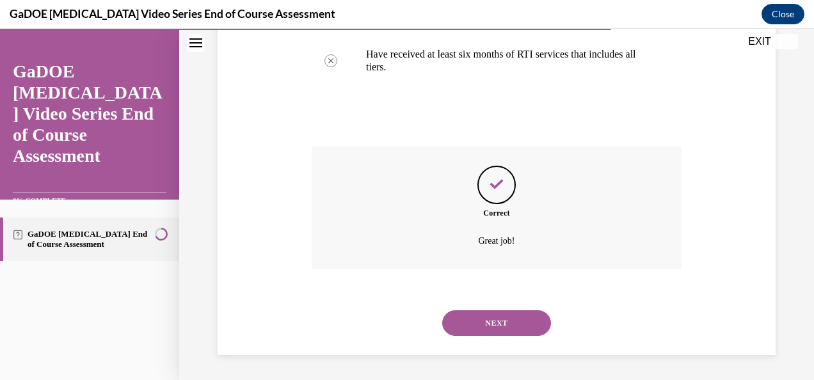
click at [479, 326] on button "NEXT" at bounding box center [496, 323] width 109 height 26
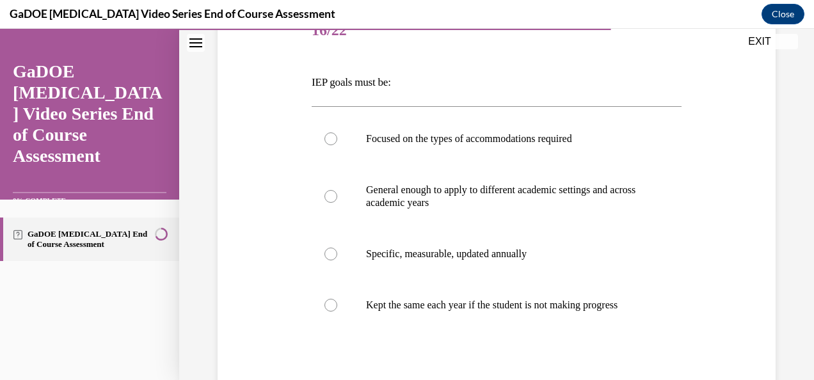
scroll to position [192, 0]
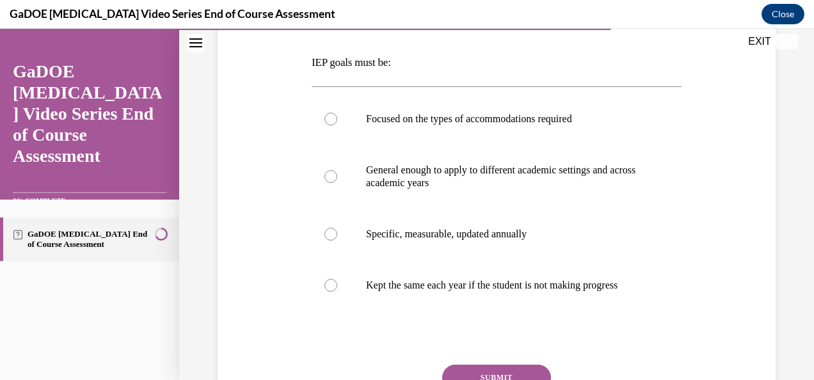
drag, startPoint x: 306, startPoint y: 63, endPoint x: 687, endPoint y: 294, distance: 446.2
click at [687, 294] on div "Question 16/22 IEP goals must be: Focused on the types of accommodations requir…" at bounding box center [496, 209] width 564 height 522
click at [244, 323] on div "Question 16/22 IEP goals must be: Focused on the types of accommodations requir…" at bounding box center [496, 209] width 564 height 522
click at [470, 233] on p "Specific, measurable, updated annually" at bounding box center [507, 234] width 283 height 13
click at [337, 233] on input "Specific, measurable, updated annually" at bounding box center [330, 234] width 13 height 13
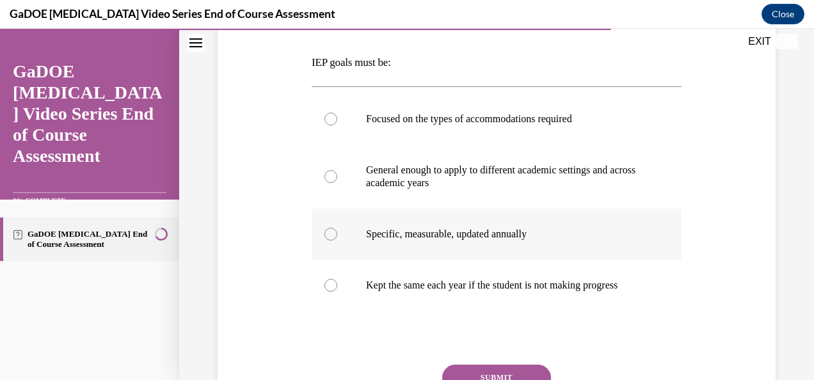
radio input "true"
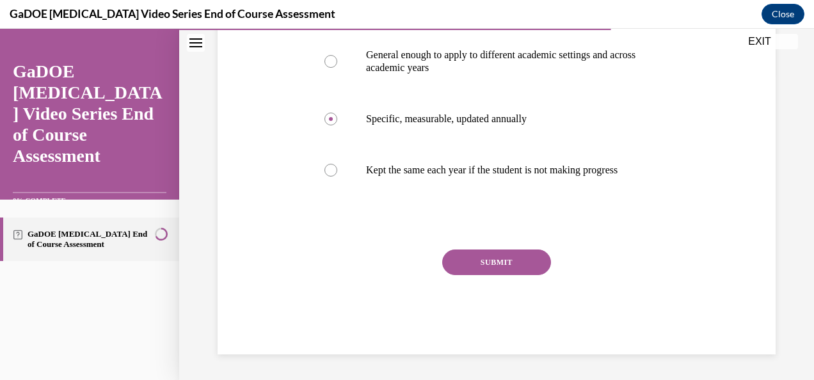
click at [504, 269] on button "SUBMIT" at bounding box center [496, 263] width 109 height 26
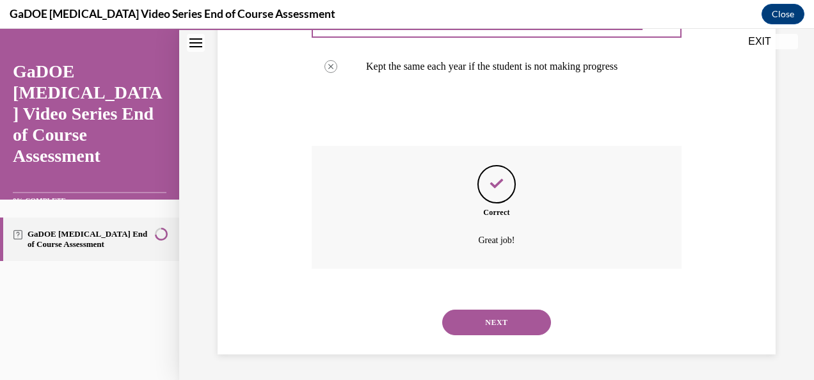
scroll to position [423, 0]
click at [481, 319] on button "NEXT" at bounding box center [496, 323] width 109 height 26
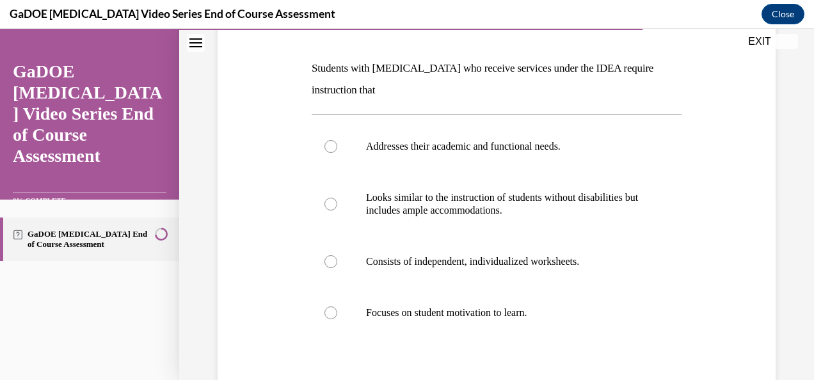
scroll to position [192, 0]
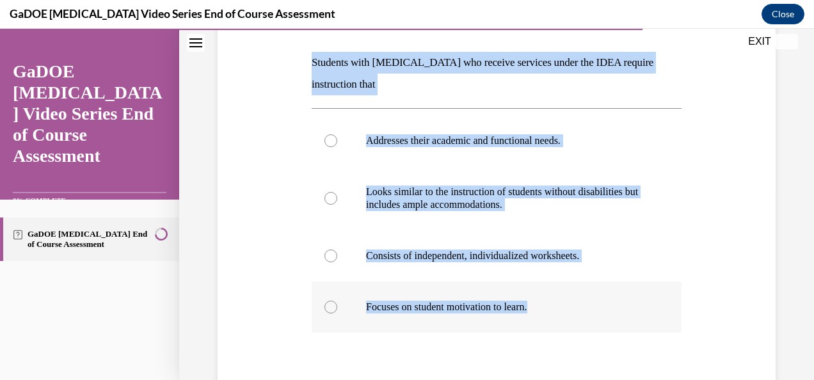
drag, startPoint x: 304, startPoint y: 64, endPoint x: 593, endPoint y: 320, distance: 385.7
click at [593, 320] on div "Question 17/22 Students with [MEDICAL_DATA] who receive services under the IDEA…" at bounding box center [496, 220] width 564 height 544
click at [255, 307] on div "Question 17/22 Students with [MEDICAL_DATA] who receive services under the IDEA…" at bounding box center [496, 220] width 564 height 544
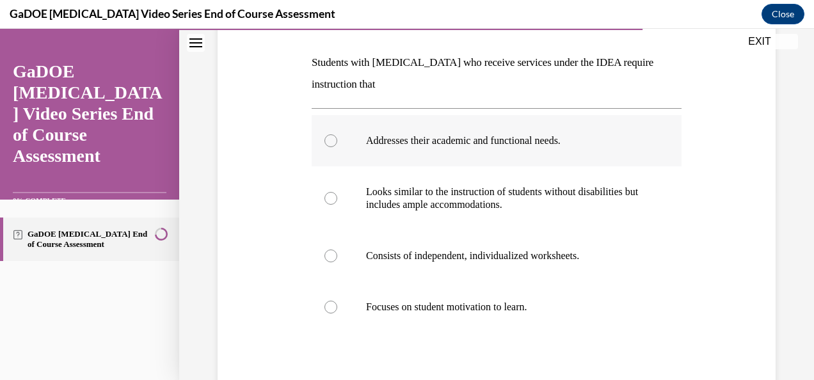
click at [442, 146] on p "Addresses their academic and functional needs." at bounding box center [507, 140] width 283 height 13
click at [337, 146] on input "Addresses their academic and functional needs." at bounding box center [330, 140] width 13 height 13
radio input "true"
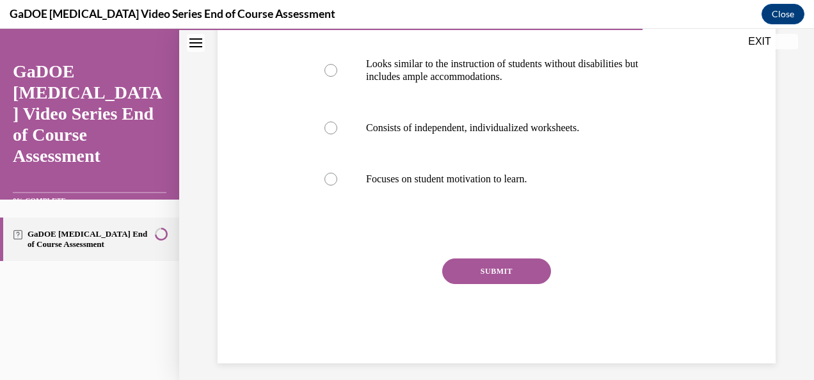
click at [524, 275] on button "SUBMIT" at bounding box center [496, 272] width 109 height 26
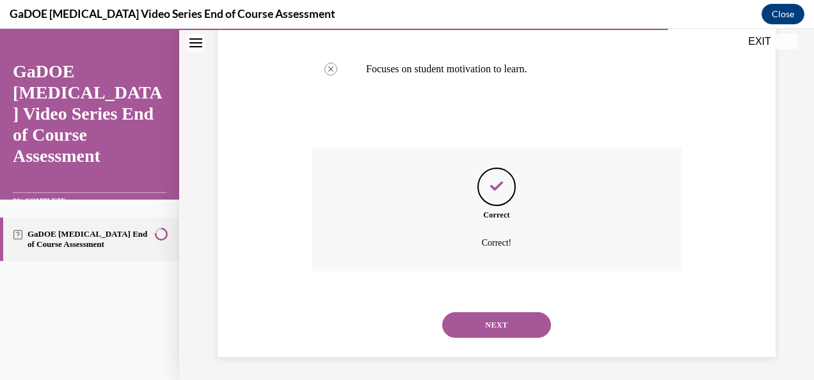
scroll to position [432, 0]
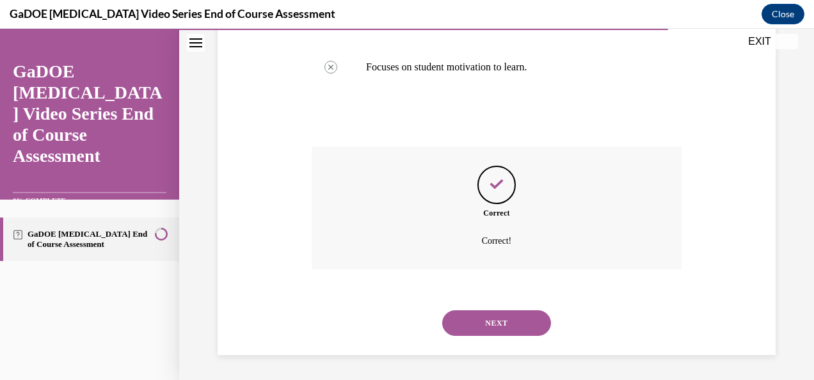
click at [494, 319] on button "NEXT" at bounding box center [496, 323] width 109 height 26
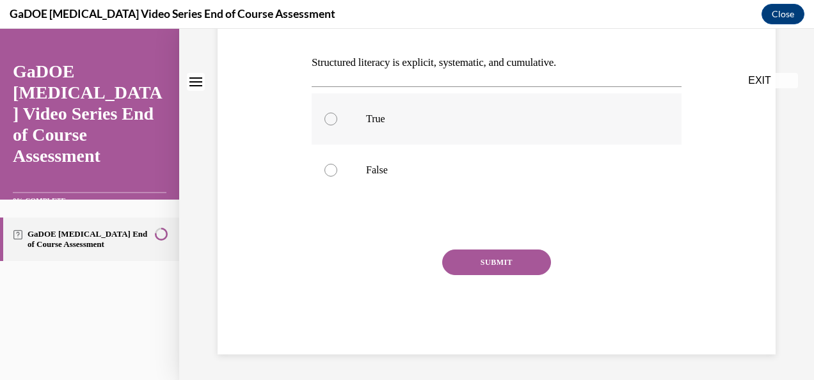
scroll to position [0, 0]
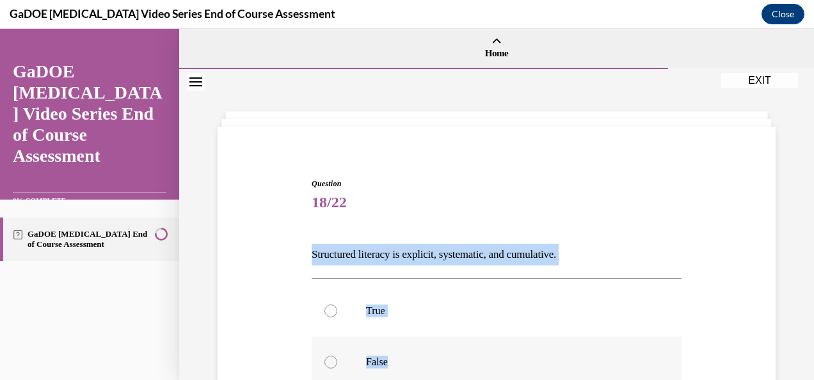
drag, startPoint x: 303, startPoint y: 252, endPoint x: 407, endPoint y: 353, distance: 145.3
click at [407, 353] on div "Question 18/22 Structured literacy is explicit, systematic, and cumulative. Tru…" at bounding box center [496, 342] width 564 height 407
drag, startPoint x: 407, startPoint y: 353, endPoint x: 386, endPoint y: 253, distance: 102.0
click at [401, 320] on label "True" at bounding box center [497, 310] width 370 height 51
click at [337, 317] on input "True" at bounding box center [330, 311] width 13 height 13
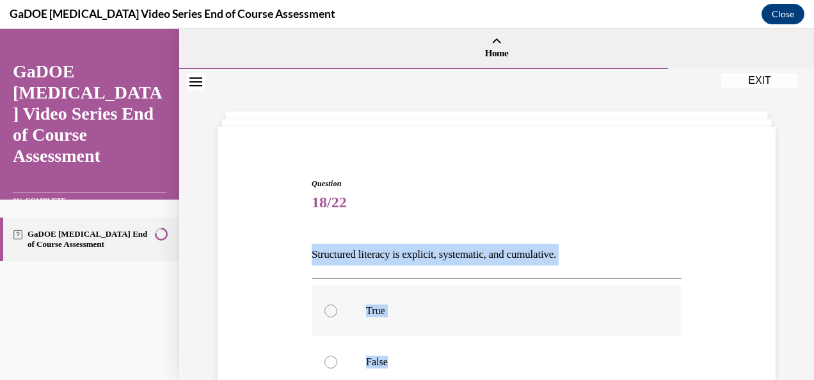
radio input "true"
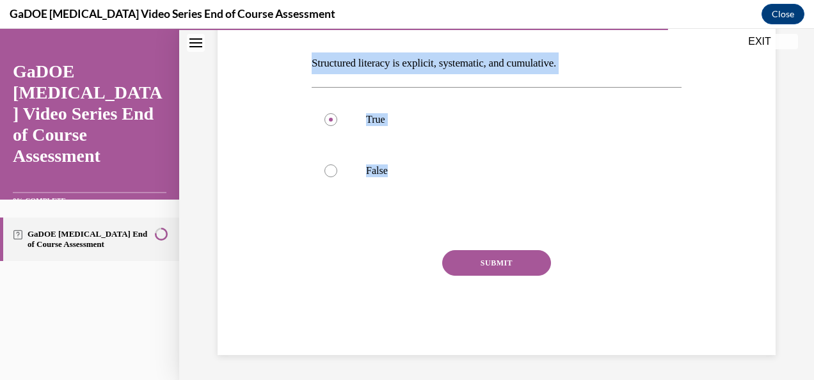
click at [520, 266] on button "SUBMIT" at bounding box center [496, 263] width 109 height 26
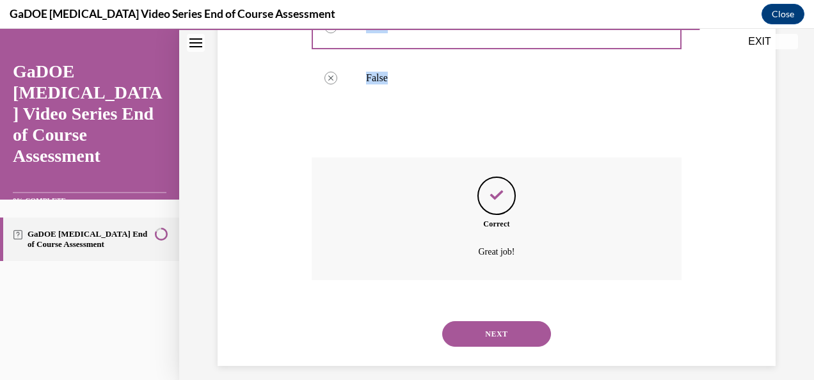
scroll to position [295, 0]
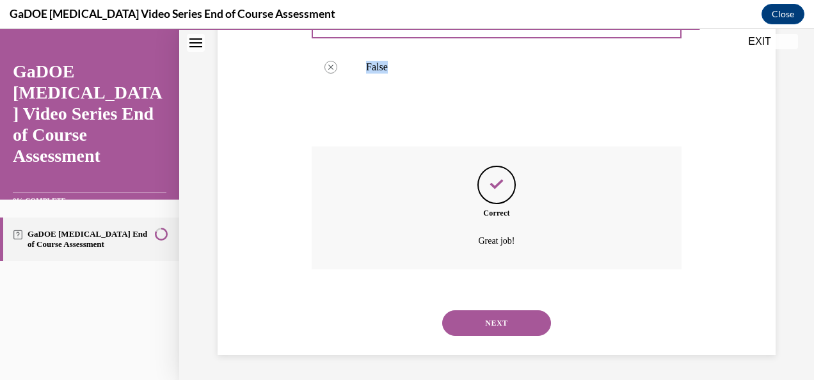
click at [505, 317] on button "NEXT" at bounding box center [496, 323] width 109 height 26
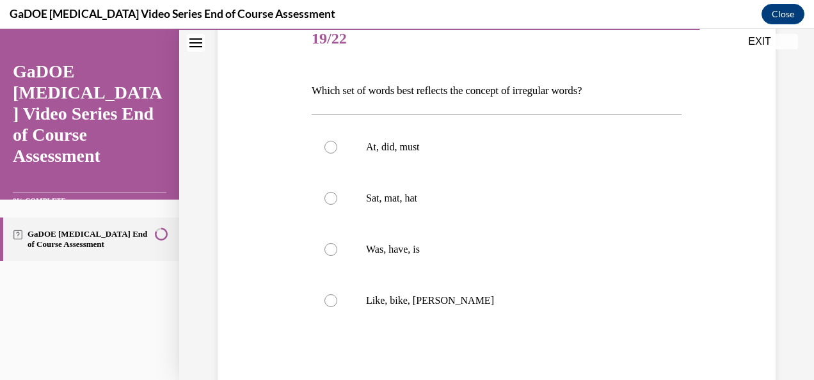
scroll to position [192, 0]
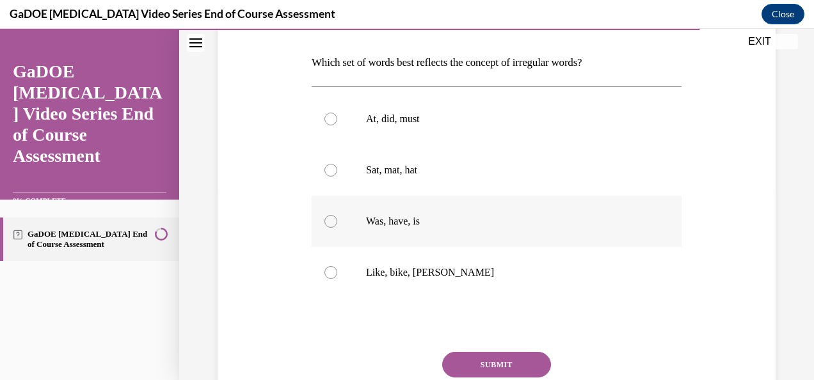
click at [395, 222] on p "Was, have, is" at bounding box center [507, 221] width 283 height 13
click at [337, 222] on input "Was, have, is" at bounding box center [330, 221] width 13 height 13
radio input "true"
click at [500, 358] on button "SUBMIT" at bounding box center [496, 365] width 109 height 26
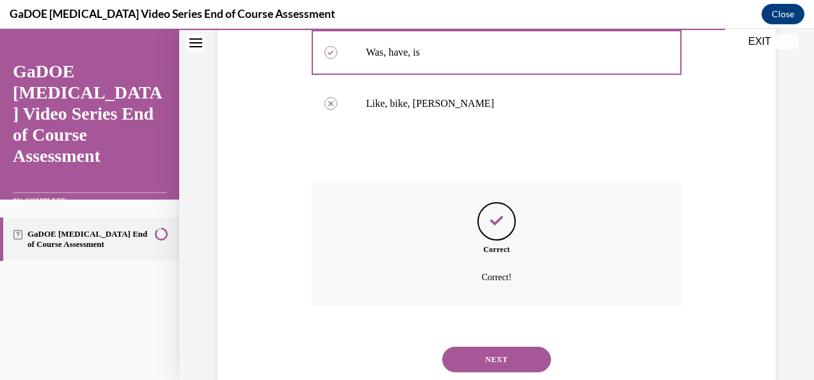
scroll to position [397, 0]
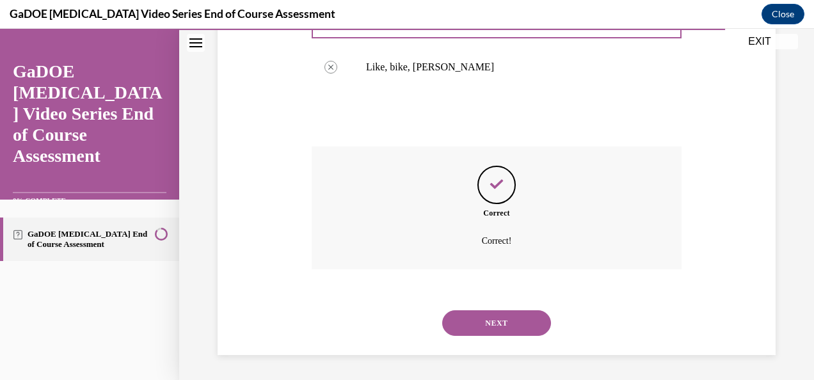
click at [486, 317] on button "NEXT" at bounding box center [496, 323] width 109 height 26
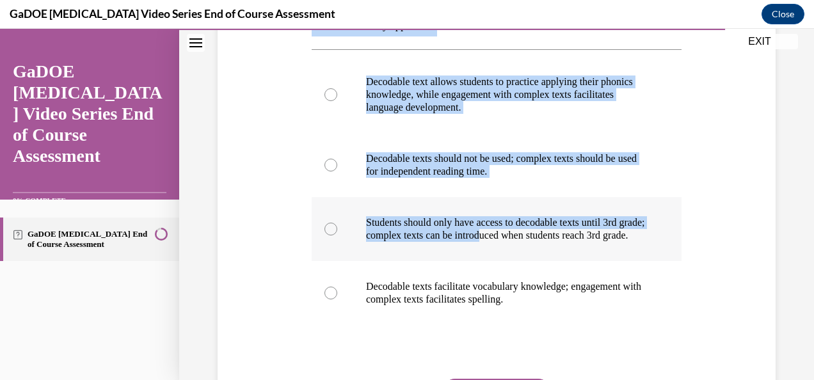
scroll to position [256, 0]
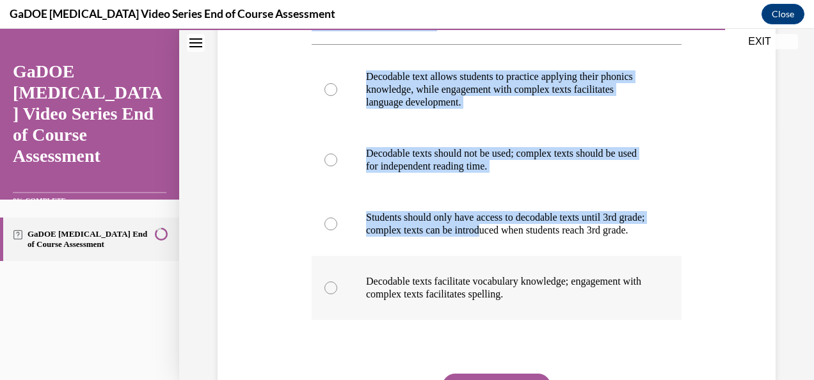
drag, startPoint x: 303, startPoint y: 123, endPoint x: 605, endPoint y: 317, distance: 358.9
click at [605, 317] on div "Question 20/22 What is the relationship between decodable texts and more comple…" at bounding box center [496, 181] width 564 height 595
click at [234, 239] on div "Question 20/22 What is the relationship between decodable texts and more comple…" at bounding box center [496, 181] width 564 height 595
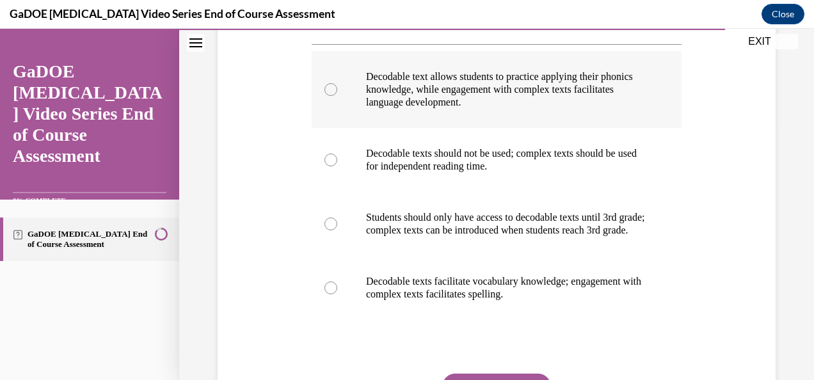
click at [440, 81] on p "Decodable text allows students to practice applying their phonics knowledge, wh…" at bounding box center [507, 89] width 283 height 38
click at [337, 83] on input "Decodable text allows students to practice applying their phonics knowledge, wh…" at bounding box center [330, 89] width 13 height 13
radio input "true"
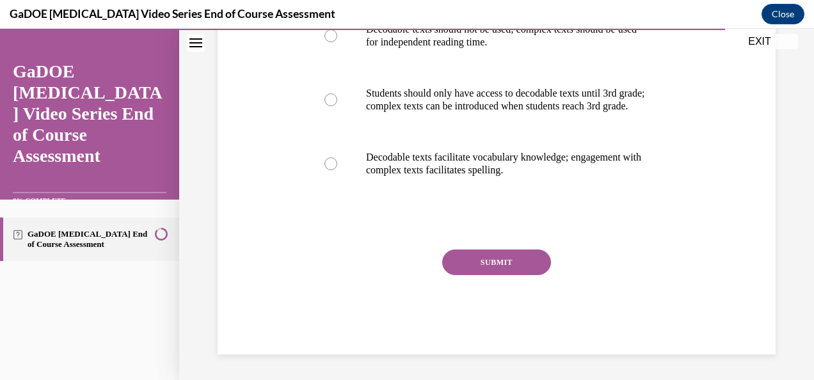
click at [520, 271] on button "SUBMIT" at bounding box center [496, 263] width 109 height 26
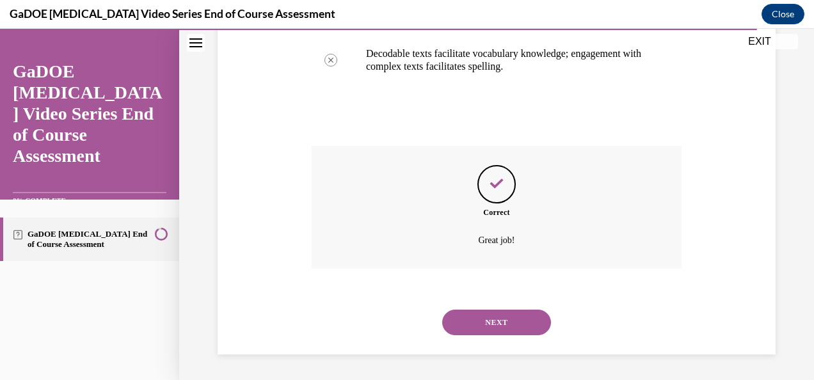
scroll to position [496, 0]
click at [496, 324] on button "NEXT" at bounding box center [496, 323] width 109 height 26
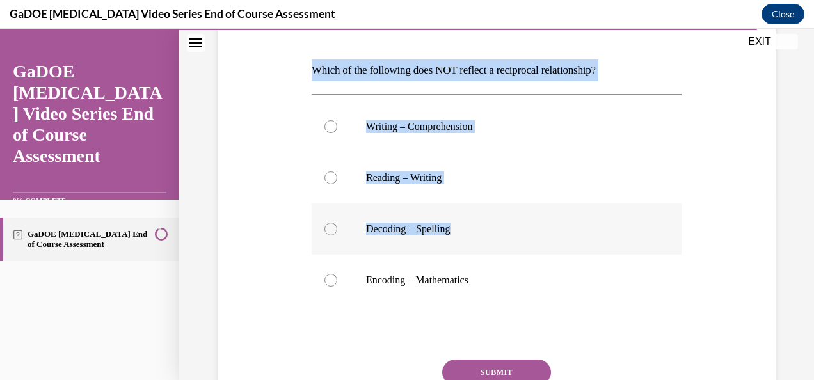
scroll to position [192, 0]
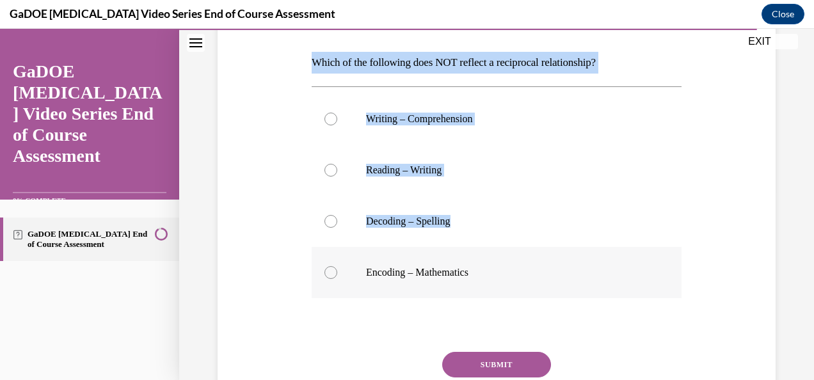
drag, startPoint x: 296, startPoint y: 186, endPoint x: 541, endPoint y: 269, distance: 258.2
click at [541, 269] on div "Question 21/22 Which of the following does NOT reflect a reciprocal relationshi…" at bounding box center [496, 202] width 564 height 509
click at [445, 269] on p "Encoding – Mathematics" at bounding box center [507, 272] width 283 height 13
click at [337, 269] on input "Encoding – Mathematics" at bounding box center [330, 272] width 13 height 13
radio input "true"
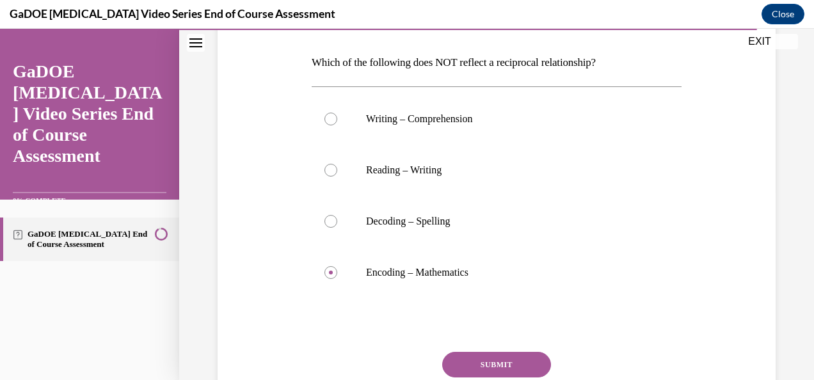
click at [514, 367] on button "SUBMIT" at bounding box center [496, 365] width 109 height 26
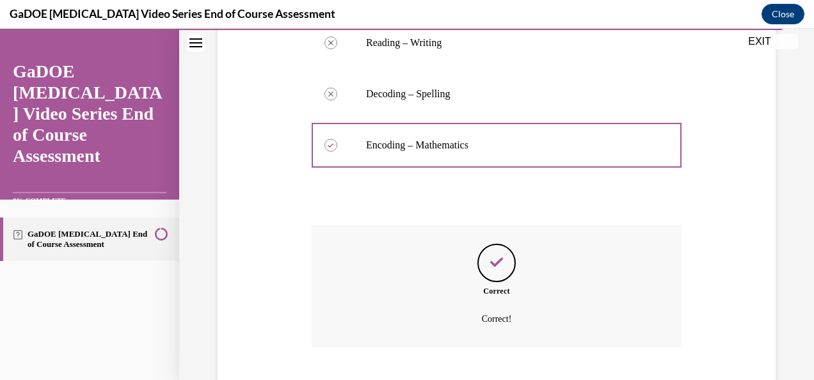
scroll to position [397, 0]
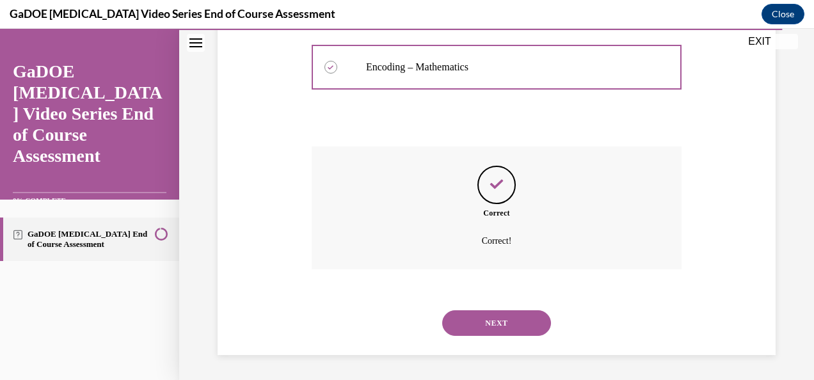
click at [511, 324] on button "NEXT" at bounding box center [496, 323] width 109 height 26
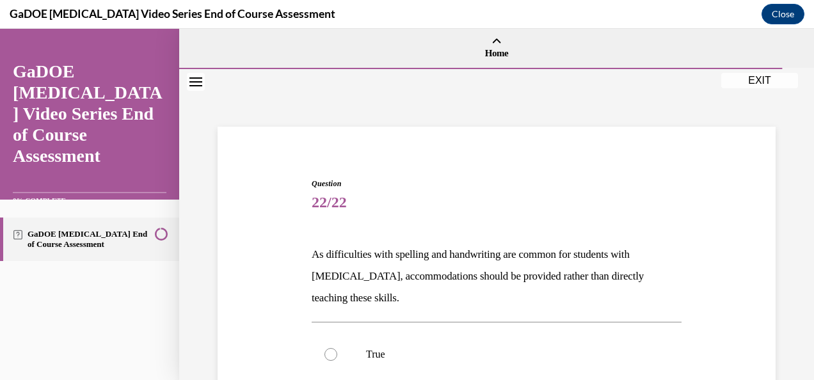
scroll to position [64, 0]
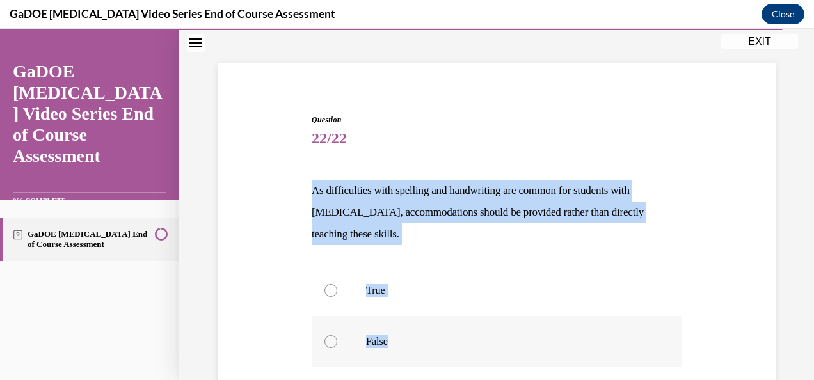
drag, startPoint x: 287, startPoint y: 188, endPoint x: 450, endPoint y: 331, distance: 217.7
click at [450, 331] on div "Question 22/22 As difficulties with spelling and handwriting are common for stu…" at bounding box center [496, 301] width 564 height 450
drag, startPoint x: 450, startPoint y: 331, endPoint x: 394, endPoint y: 195, distance: 147.7
click at [381, 356] on label "False" at bounding box center [497, 341] width 370 height 51
click at [337, 348] on input "False" at bounding box center [330, 341] width 13 height 13
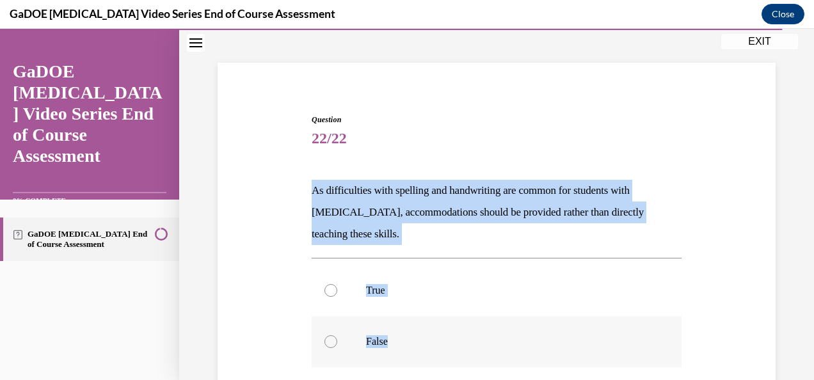
radio input "true"
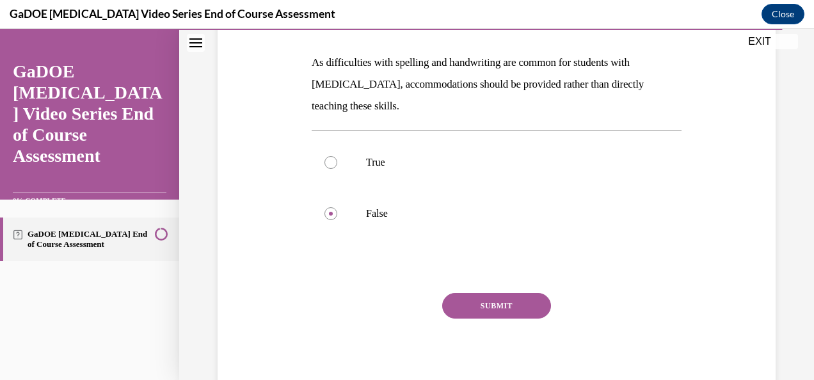
click at [502, 310] on button "SUBMIT" at bounding box center [496, 306] width 109 height 26
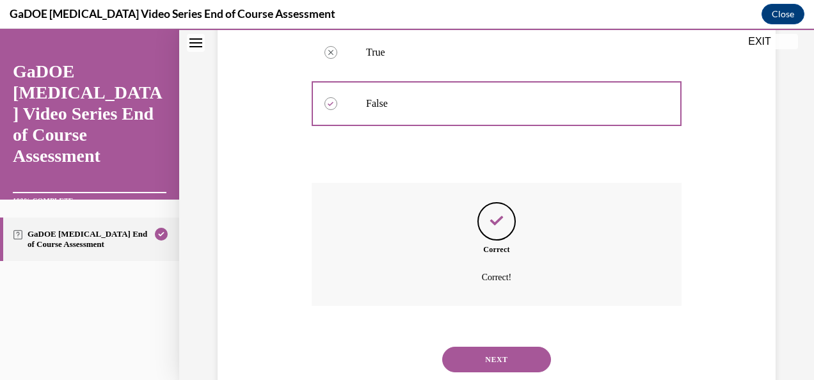
scroll to position [338, 0]
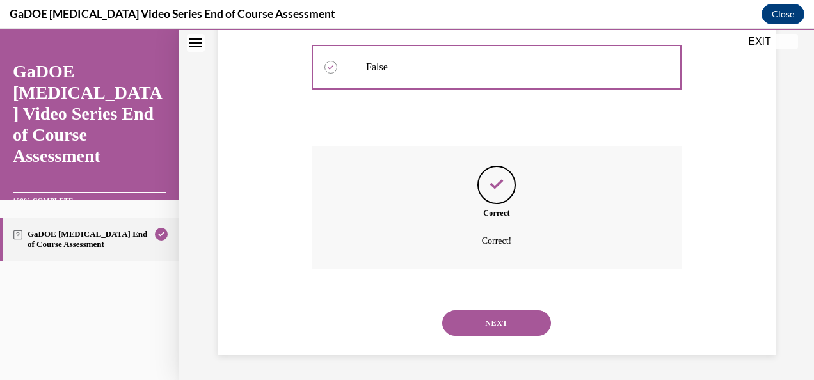
click at [515, 319] on button "NEXT" at bounding box center [496, 323] width 109 height 26
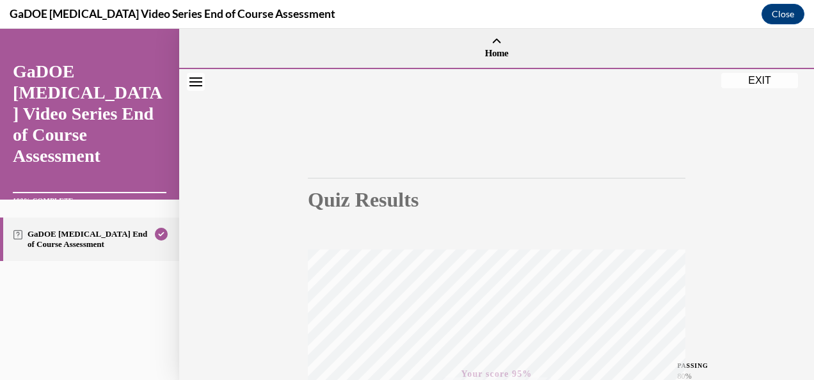
scroll to position [304, 0]
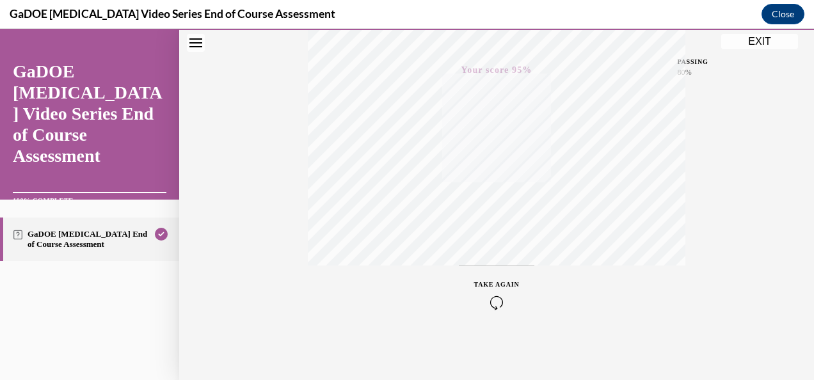
click at [761, 38] on button "EXIT" at bounding box center [759, 41] width 77 height 15
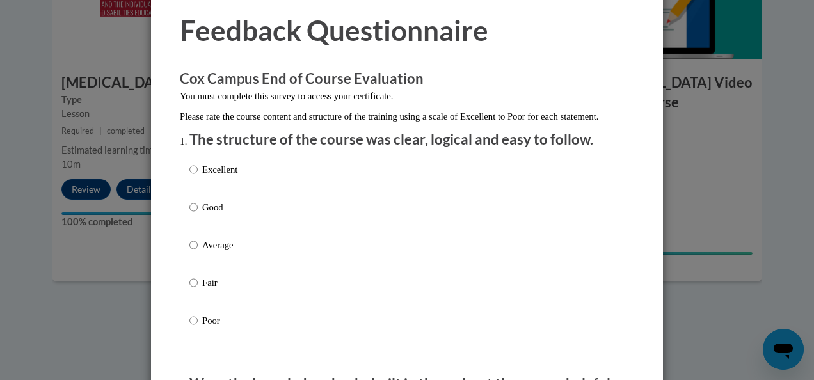
scroll to position [64, 0]
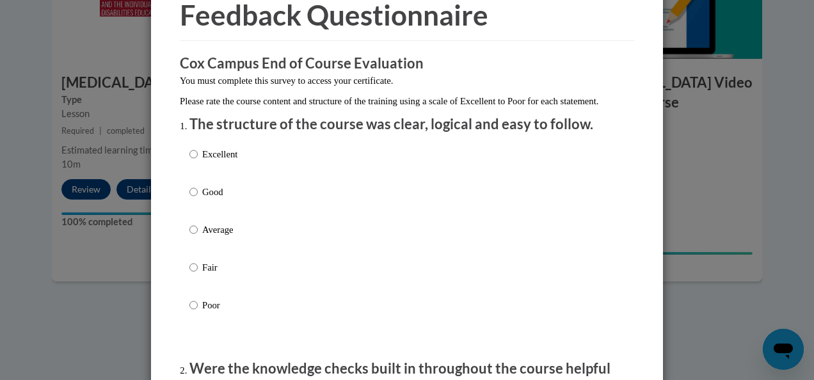
click at [241, 169] on div "Excellent Good Average Fair Poor" at bounding box center [406, 245] width 435 height 209
click at [193, 170] on label "Excellent" at bounding box center [213, 164] width 48 height 35
click at [193, 161] on input "Excellent" at bounding box center [193, 154] width 8 height 14
radio input "true"
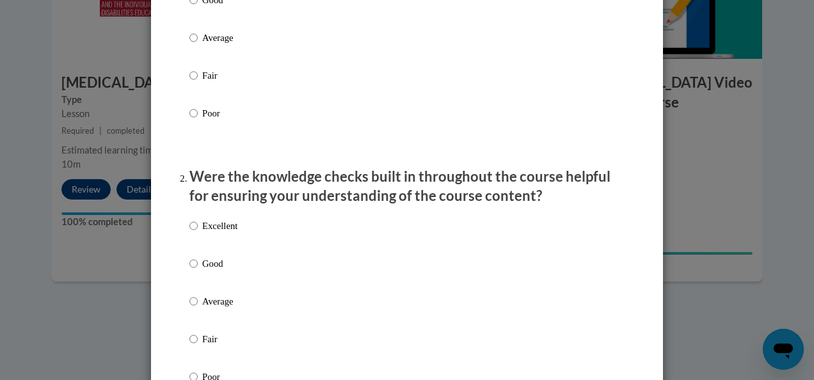
click at [221, 233] on p "Excellent" at bounding box center [219, 226] width 35 height 14
click at [198, 233] on input "Excellent" at bounding box center [193, 226] width 8 height 14
radio input "true"
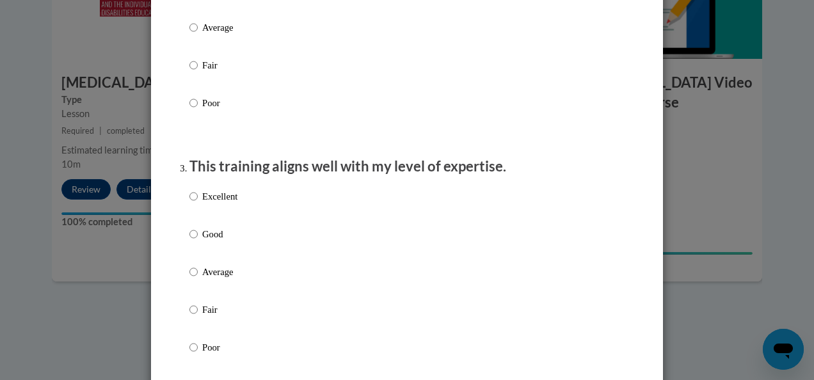
scroll to position [576, 0]
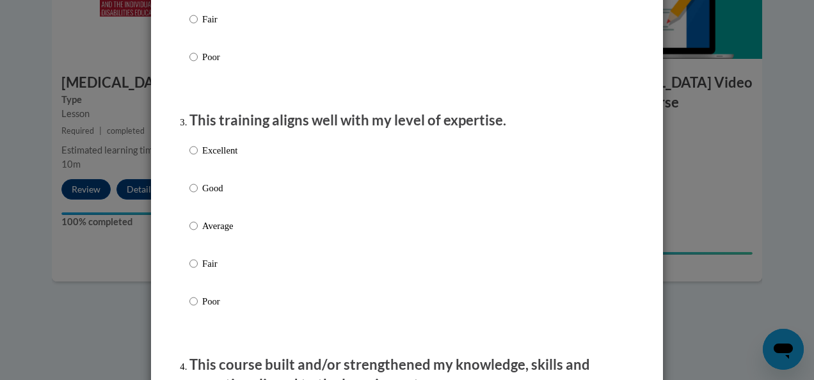
click at [223, 157] on p "Excellent" at bounding box center [219, 150] width 35 height 14
click at [198, 157] on input "Excellent" at bounding box center [193, 150] width 8 height 14
radio input "true"
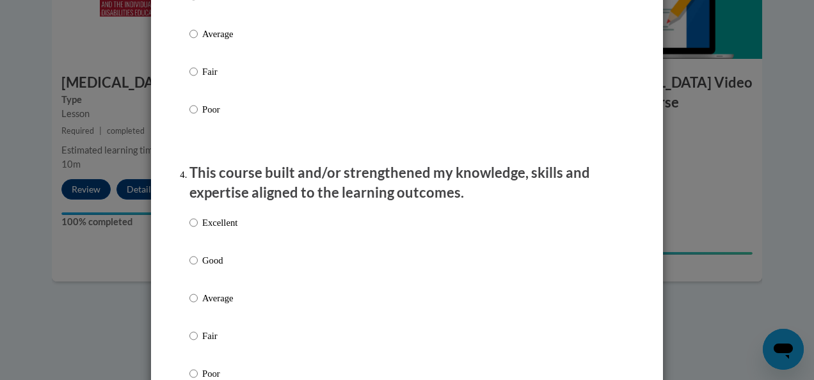
click at [225, 230] on p "Excellent" at bounding box center [219, 223] width 35 height 14
click at [198, 230] on input "Excellent" at bounding box center [193, 223] width 8 height 14
radio input "true"
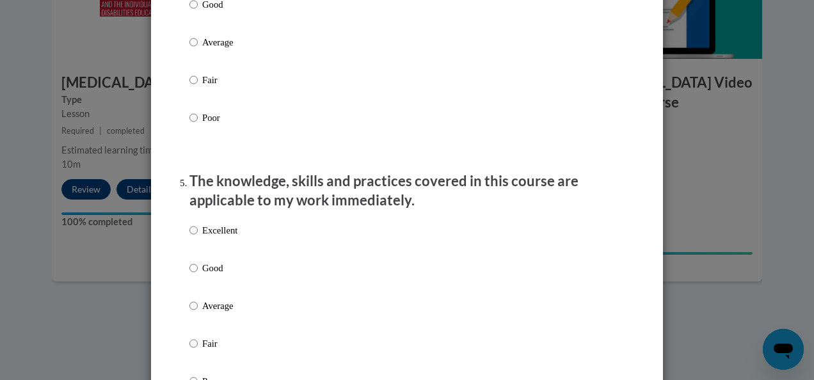
scroll to position [1088, 0]
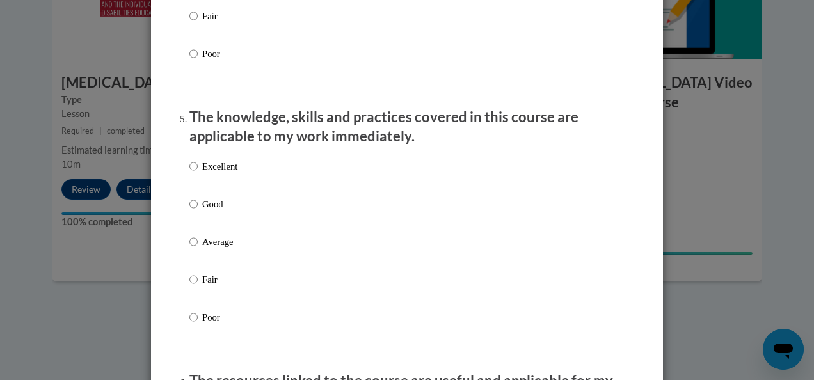
click at [229, 173] on p "Excellent" at bounding box center [219, 166] width 35 height 14
click at [198, 173] on input "Excellent" at bounding box center [193, 166] width 8 height 14
radio input "true"
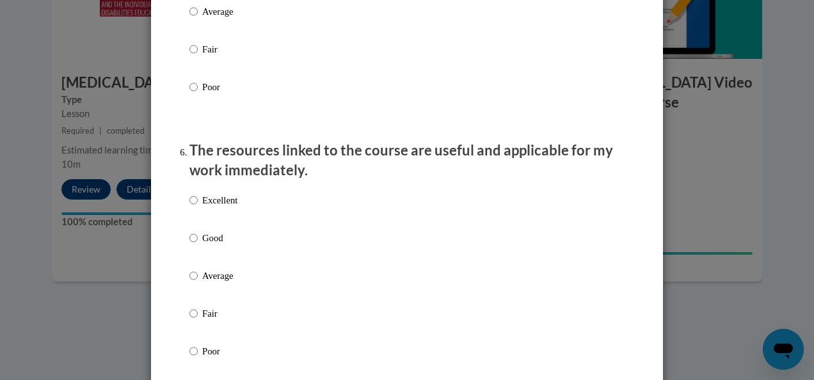
scroll to position [1344, 0]
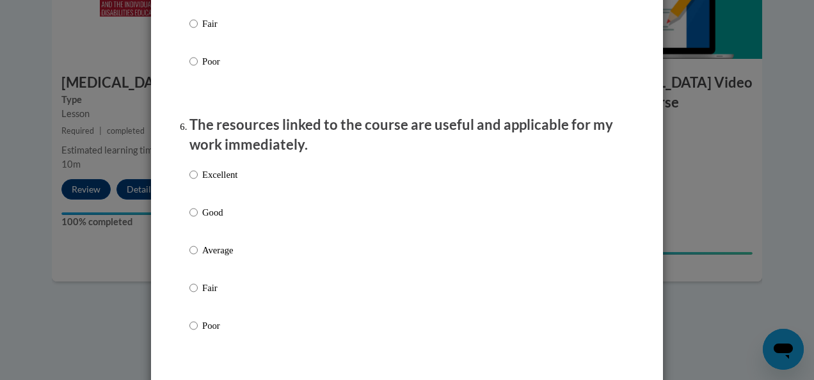
click at [225, 182] on p "Excellent" at bounding box center [219, 175] width 35 height 14
click at [198, 182] on input "Excellent" at bounding box center [193, 175] width 8 height 14
radio input "true"
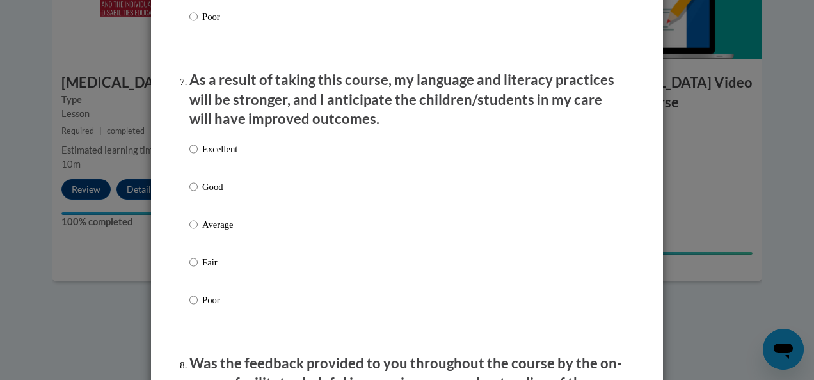
scroll to position [1664, 0]
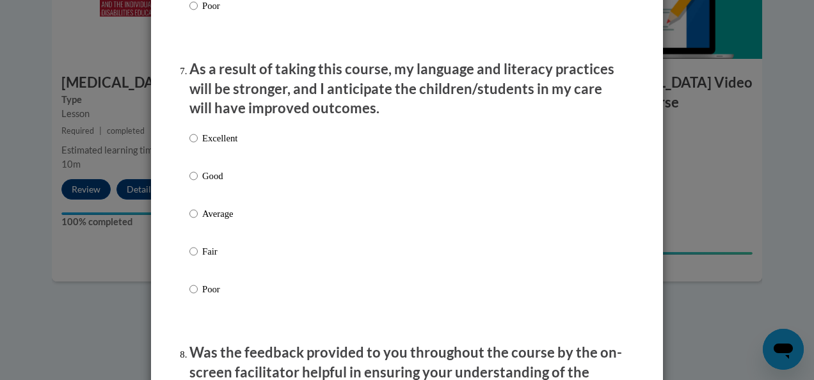
click at [215, 145] on p "Excellent" at bounding box center [219, 138] width 35 height 14
click at [198, 145] on input "Excellent" at bounding box center [193, 138] width 8 height 14
radio input "true"
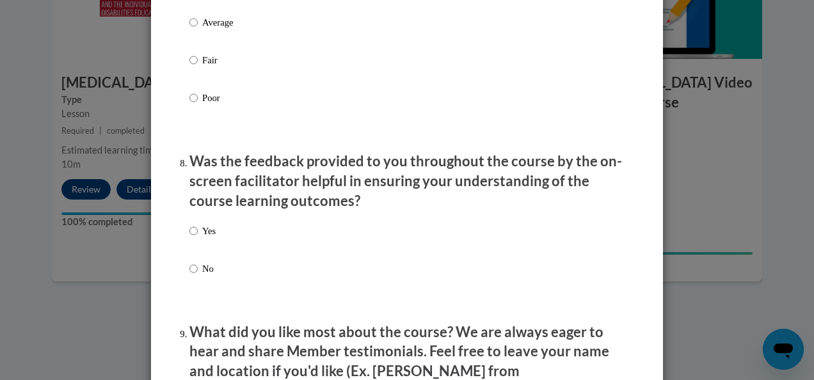
scroll to position [1856, 0]
click at [204, 237] on p "Yes" at bounding box center [208, 230] width 13 height 14
click at [198, 237] on input "Yes" at bounding box center [193, 230] width 8 height 14
radio input "true"
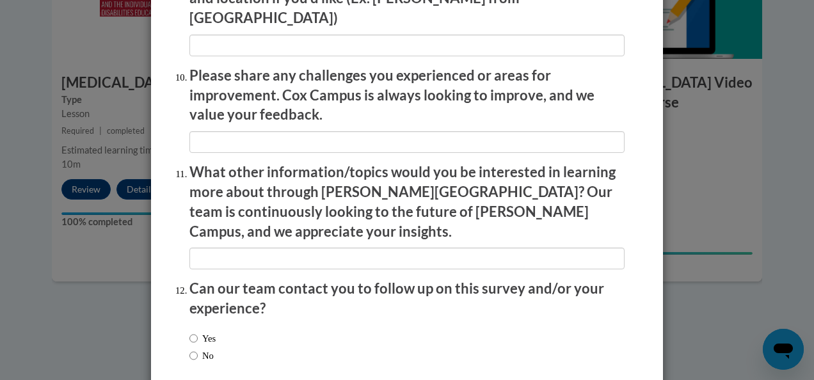
scroll to position [2280, 0]
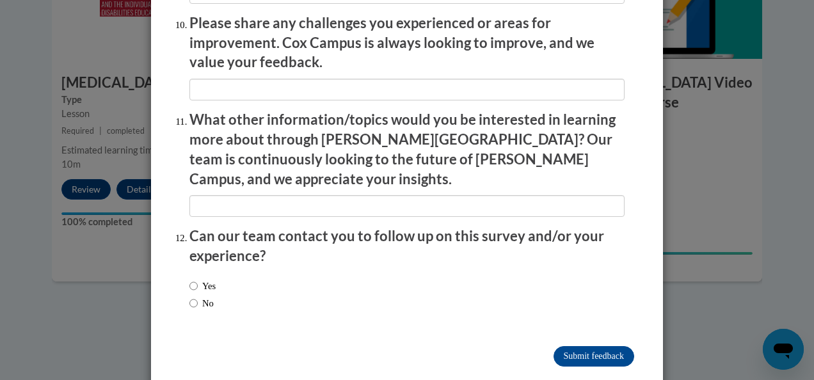
click at [196, 296] on label "No" at bounding box center [201, 303] width 24 height 14
click at [196, 296] on input "No" at bounding box center [193, 303] width 8 height 14
radio input "true"
click at [607, 346] on input "Submit feedback" at bounding box center [593, 356] width 81 height 20
